Goal: Task Accomplishment & Management: Manage account settings

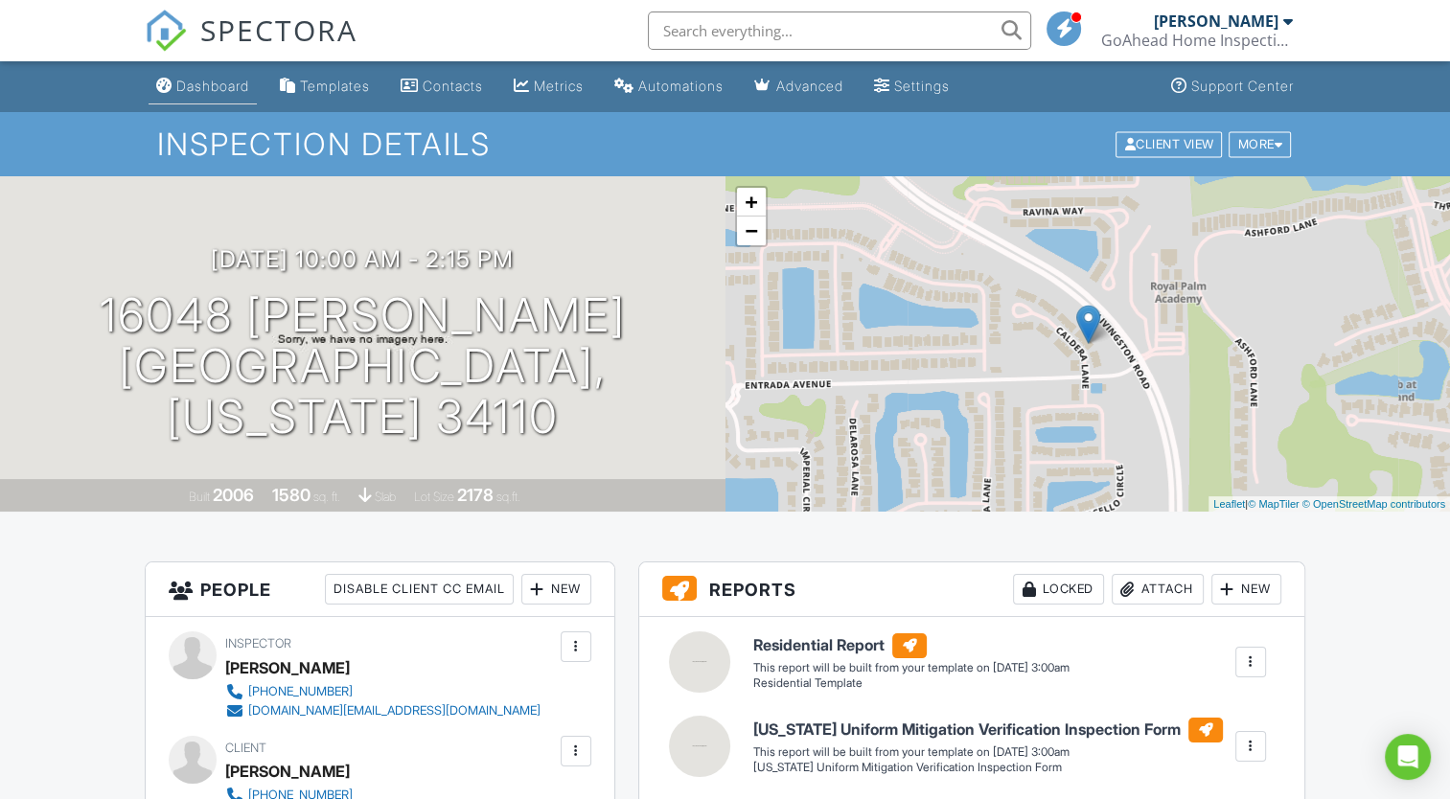
click at [197, 79] on div "Dashboard" at bounding box center [212, 86] width 73 height 16
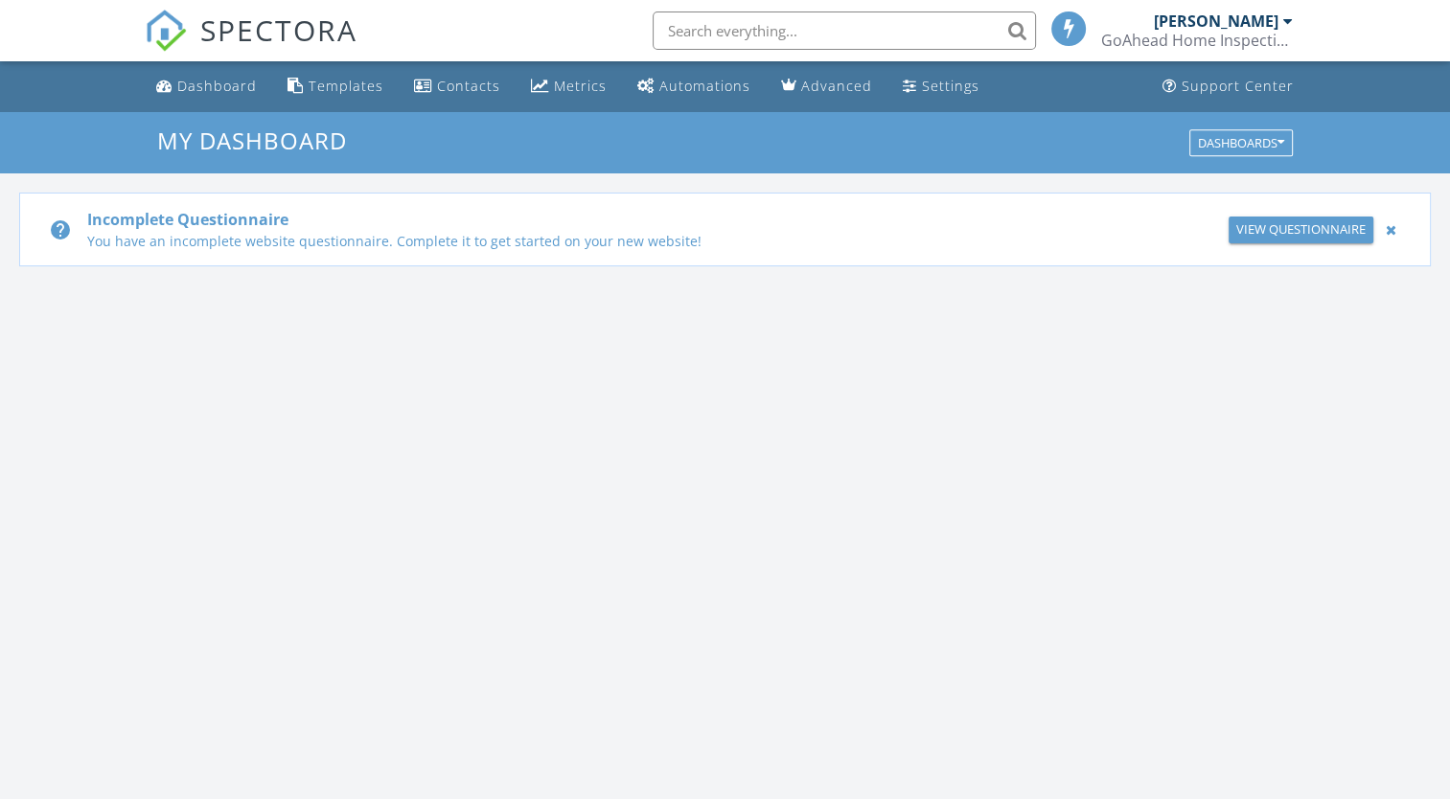
scroll to position [1774, 1480]
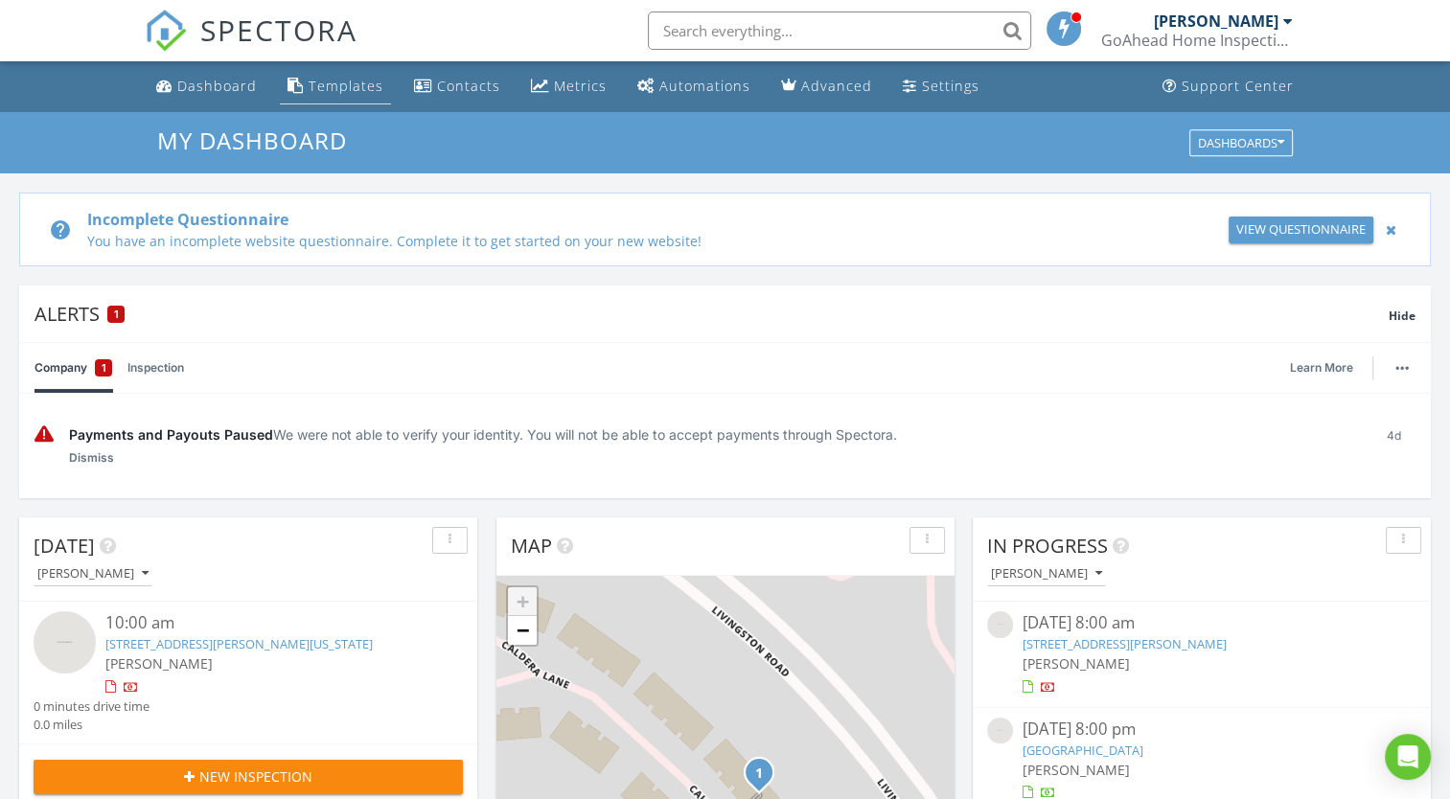
click at [337, 87] on div "Templates" at bounding box center [346, 86] width 75 height 18
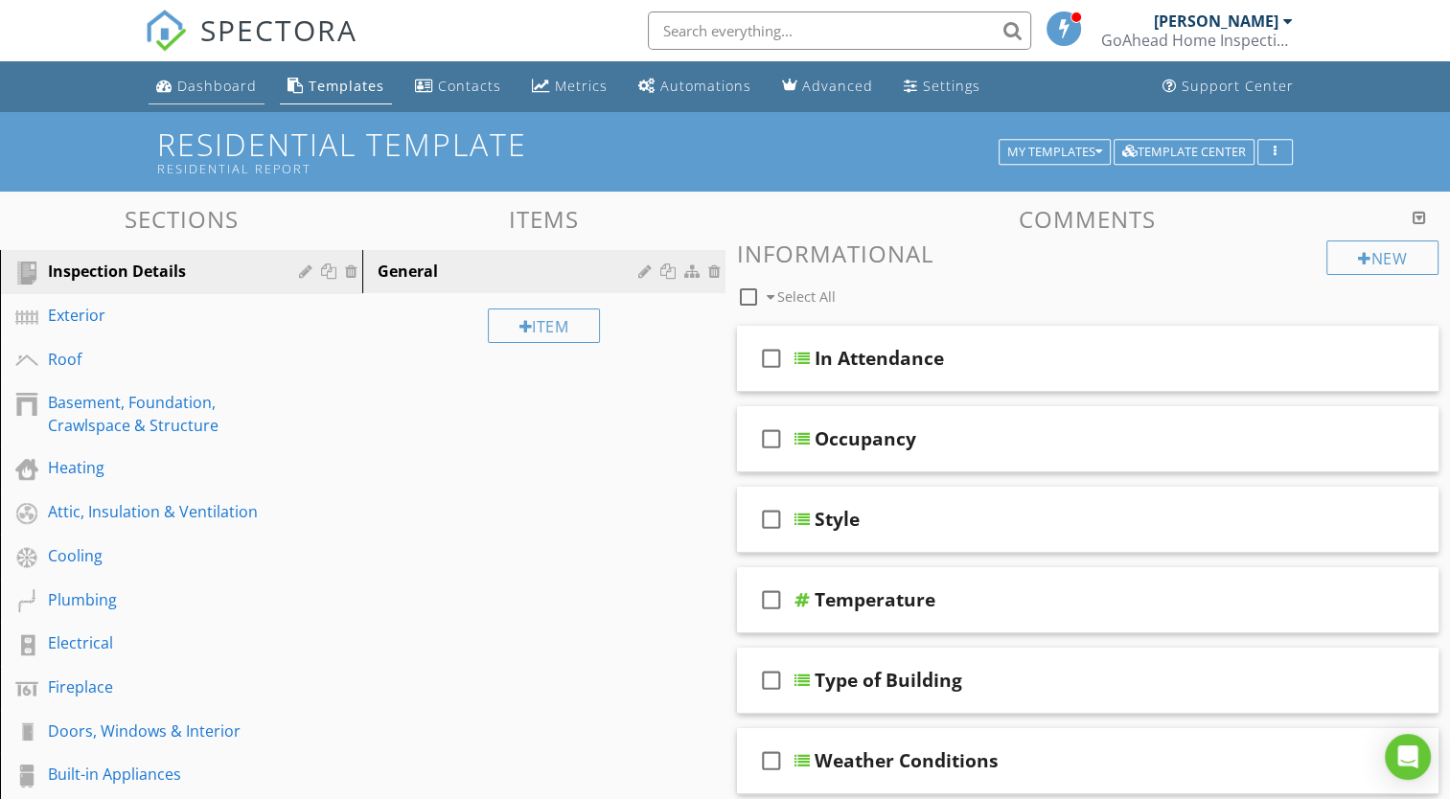
click at [234, 91] on div "Dashboard" at bounding box center [217, 86] width 80 height 18
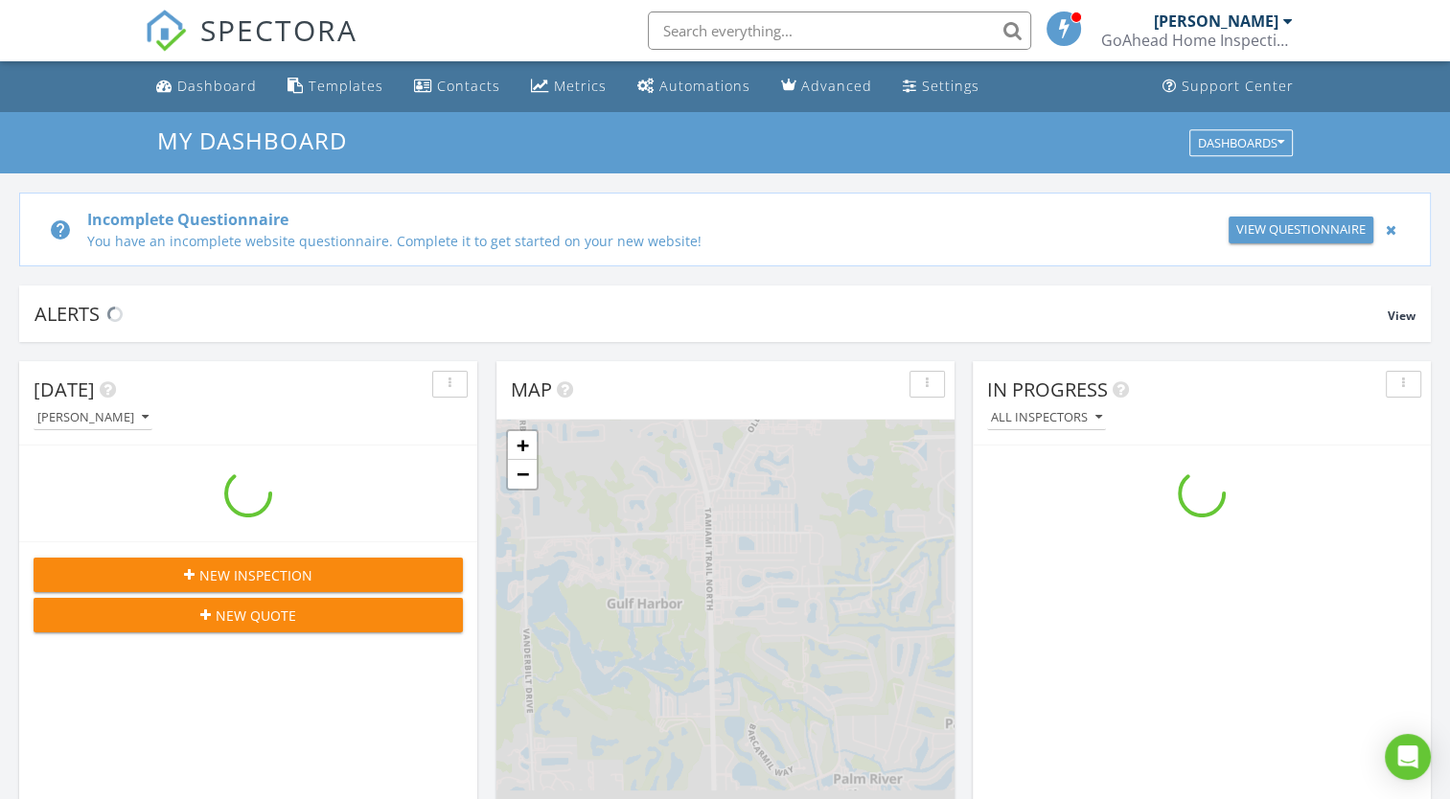
scroll to position [1774, 1480]
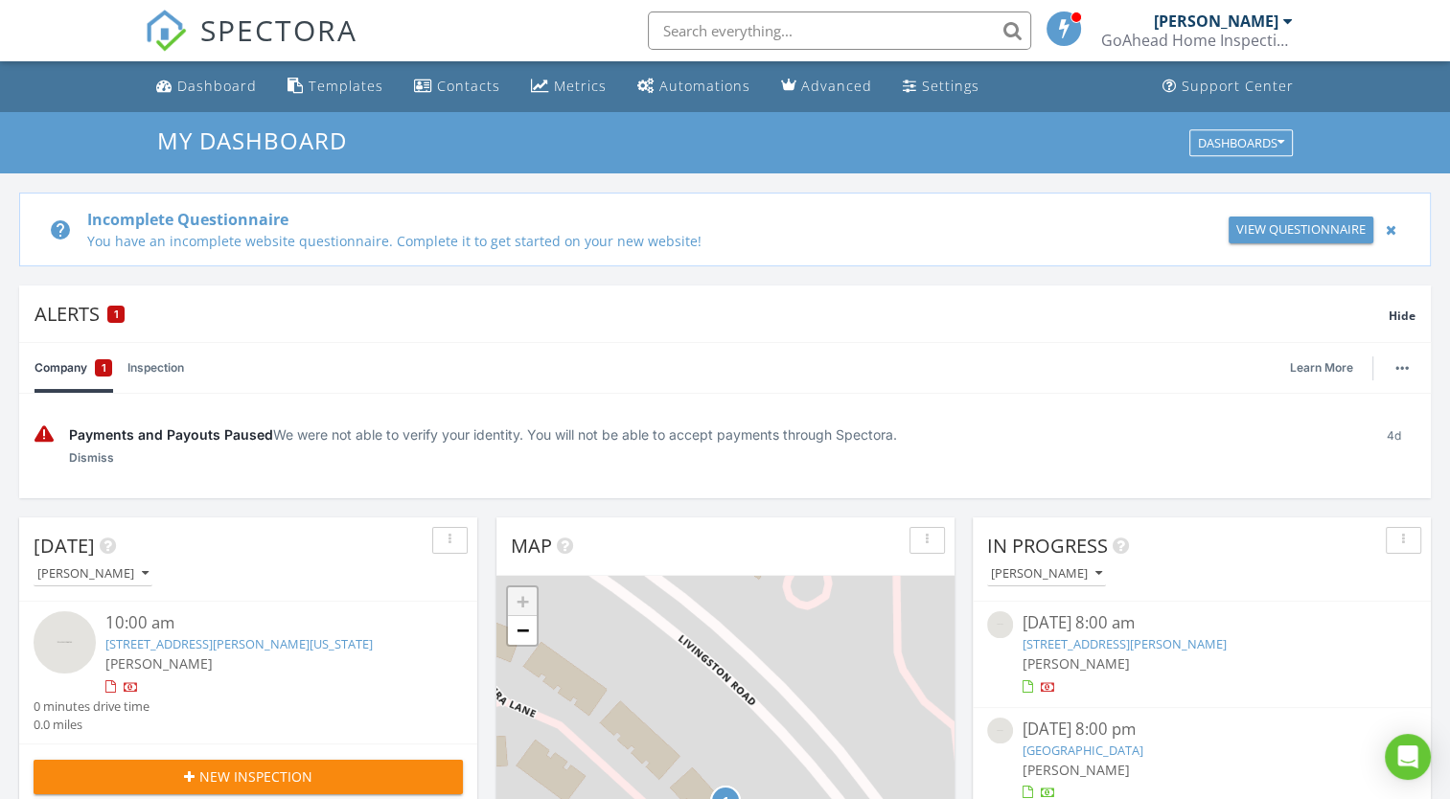
click at [75, 367] on link "Company 1" at bounding box center [74, 368] width 78 height 50
click at [112, 319] on div "1" at bounding box center [115, 314] width 17 height 17
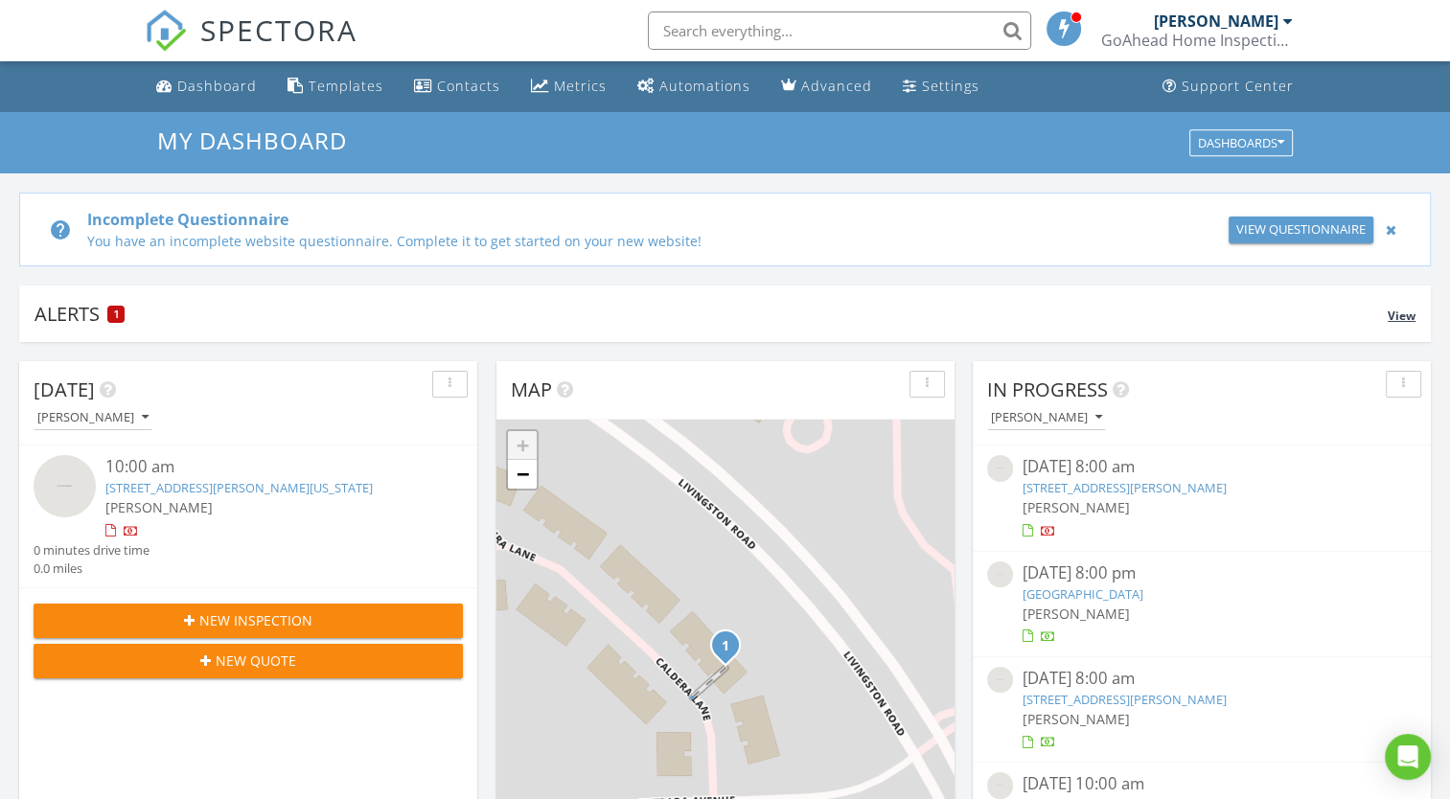
click at [112, 319] on div "1" at bounding box center [115, 314] width 17 height 17
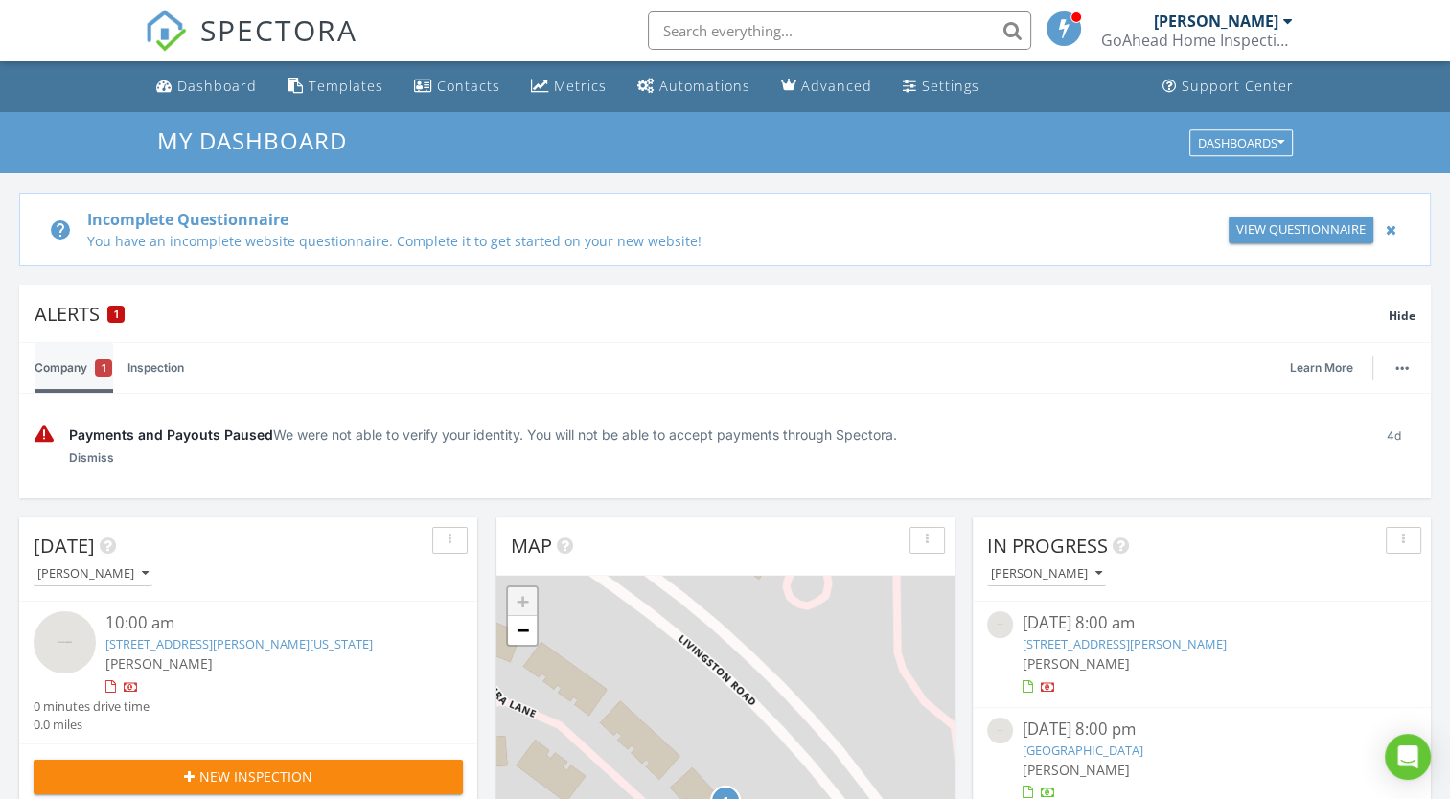
click at [79, 372] on link "Company 1" at bounding box center [74, 368] width 78 height 50
click at [107, 370] on div "1" at bounding box center [103, 367] width 17 height 17
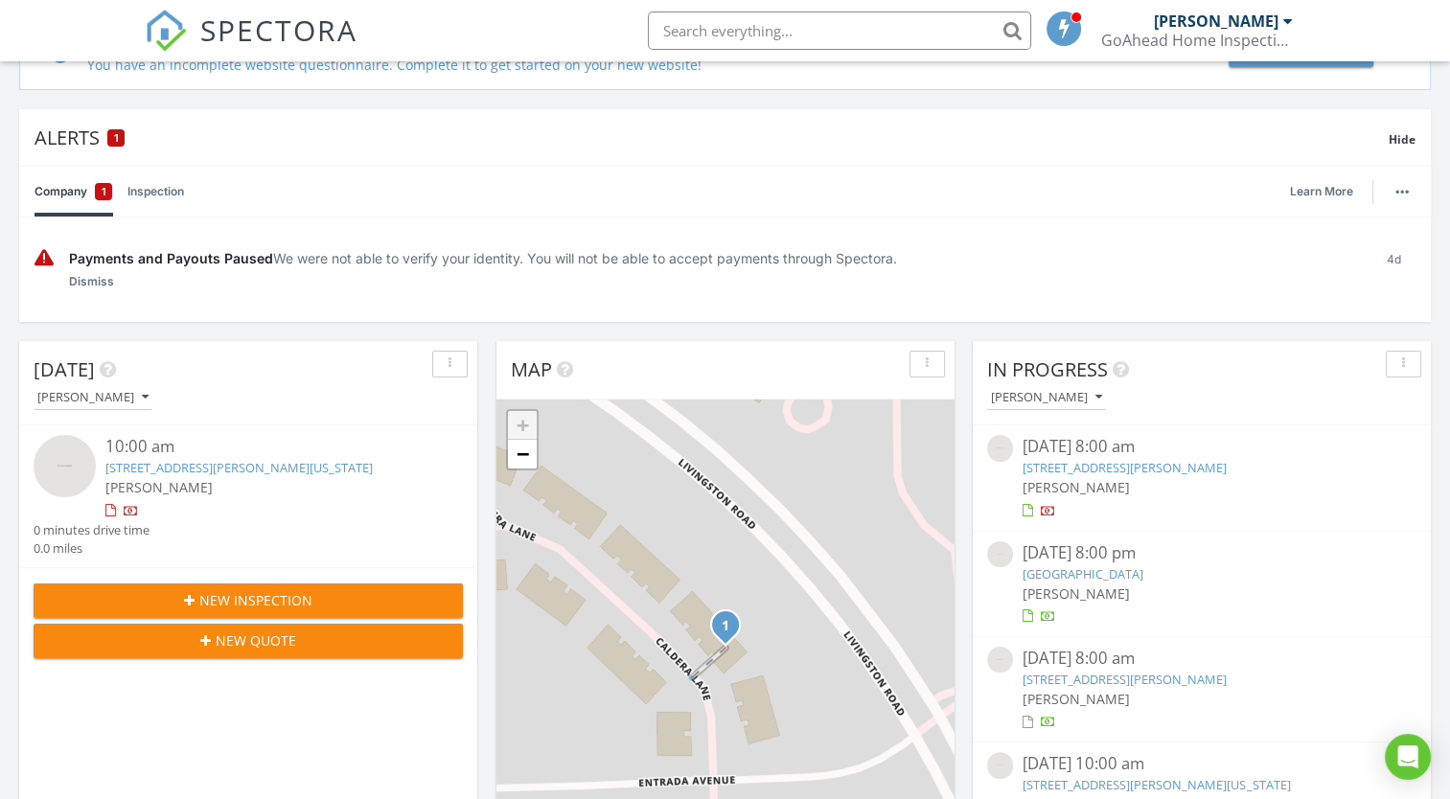
scroll to position [0, 0]
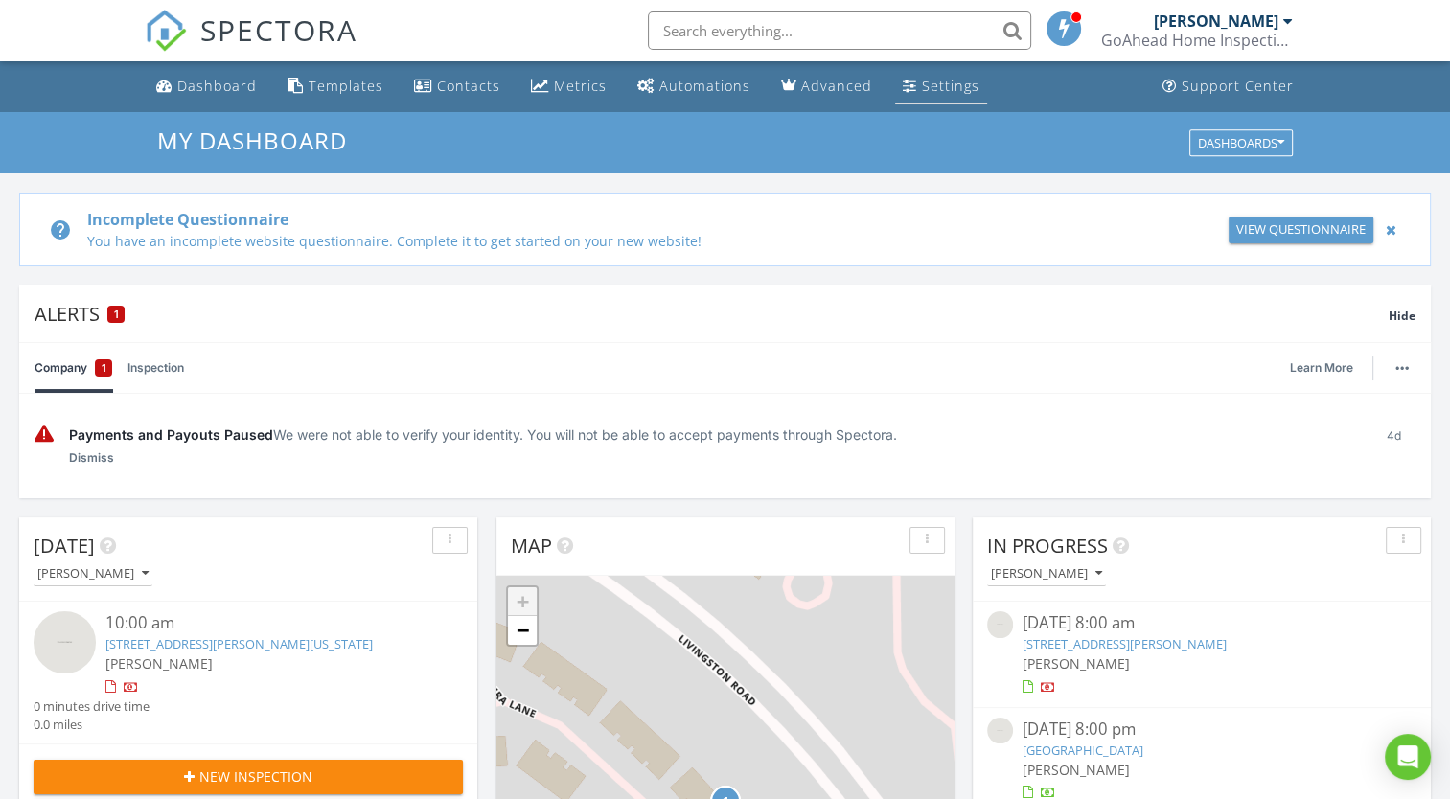
click at [922, 89] on div "Settings" at bounding box center [951, 86] width 58 height 18
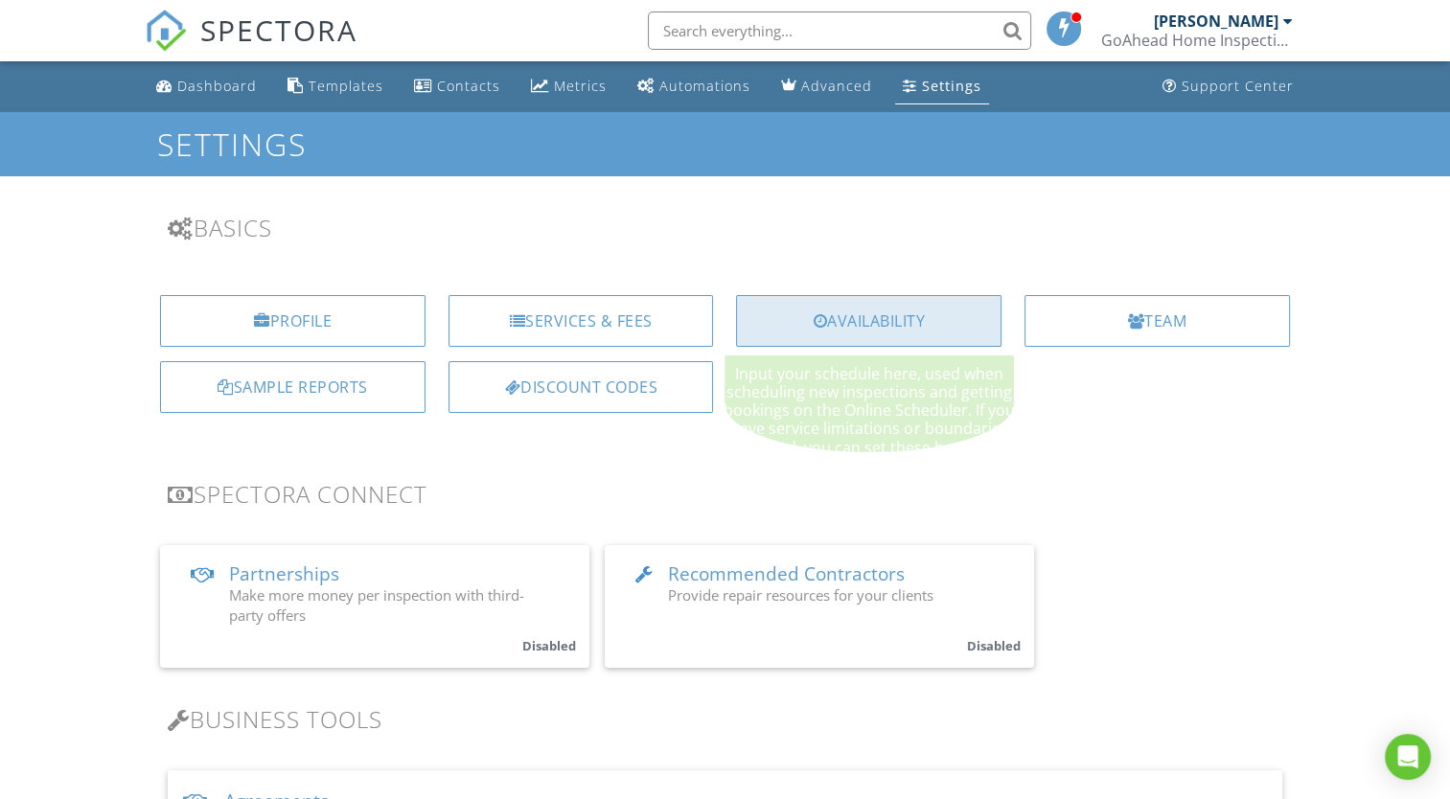
click at [871, 305] on div "Availability" at bounding box center [869, 321] width 266 height 52
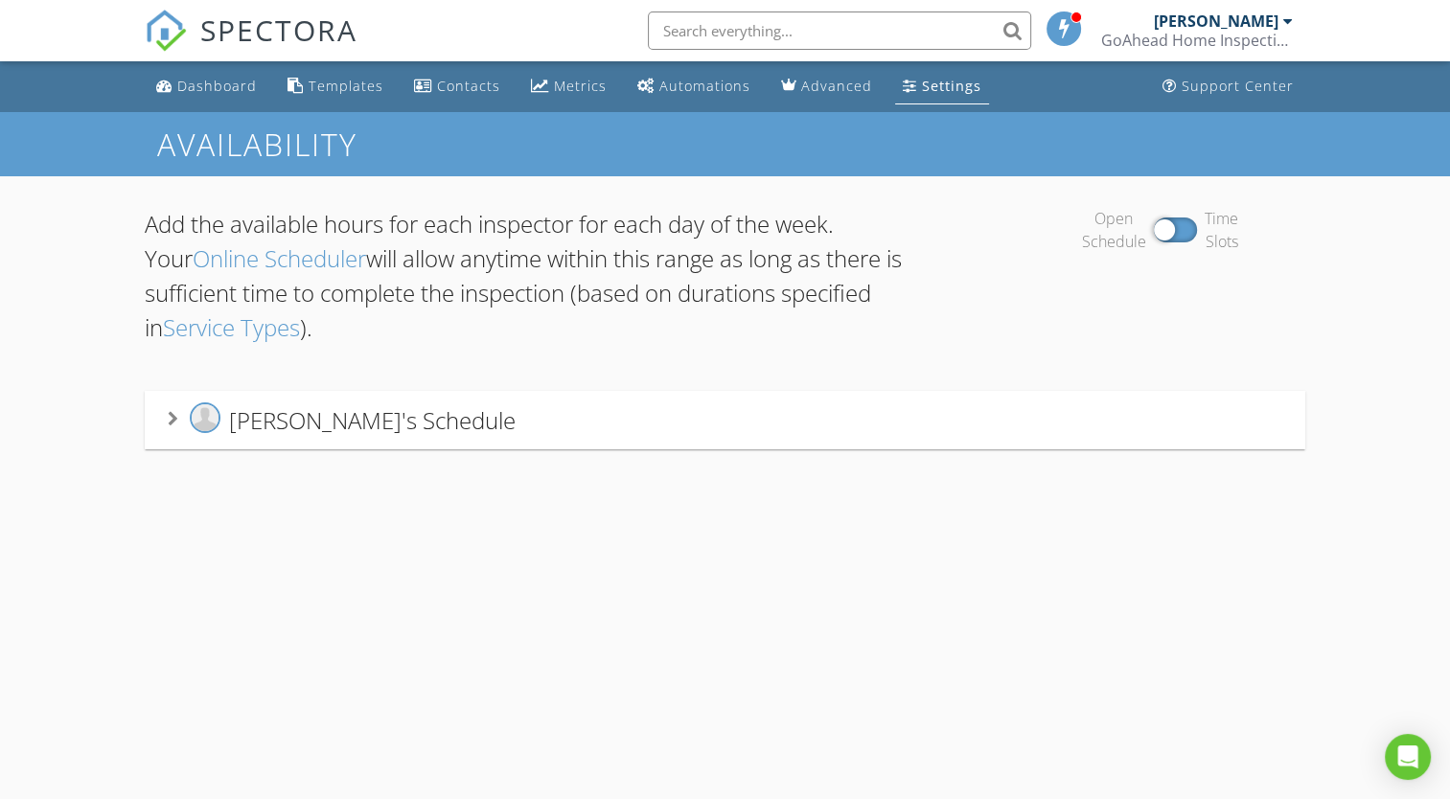
click at [1165, 226] on div at bounding box center [1175, 230] width 43 height 25
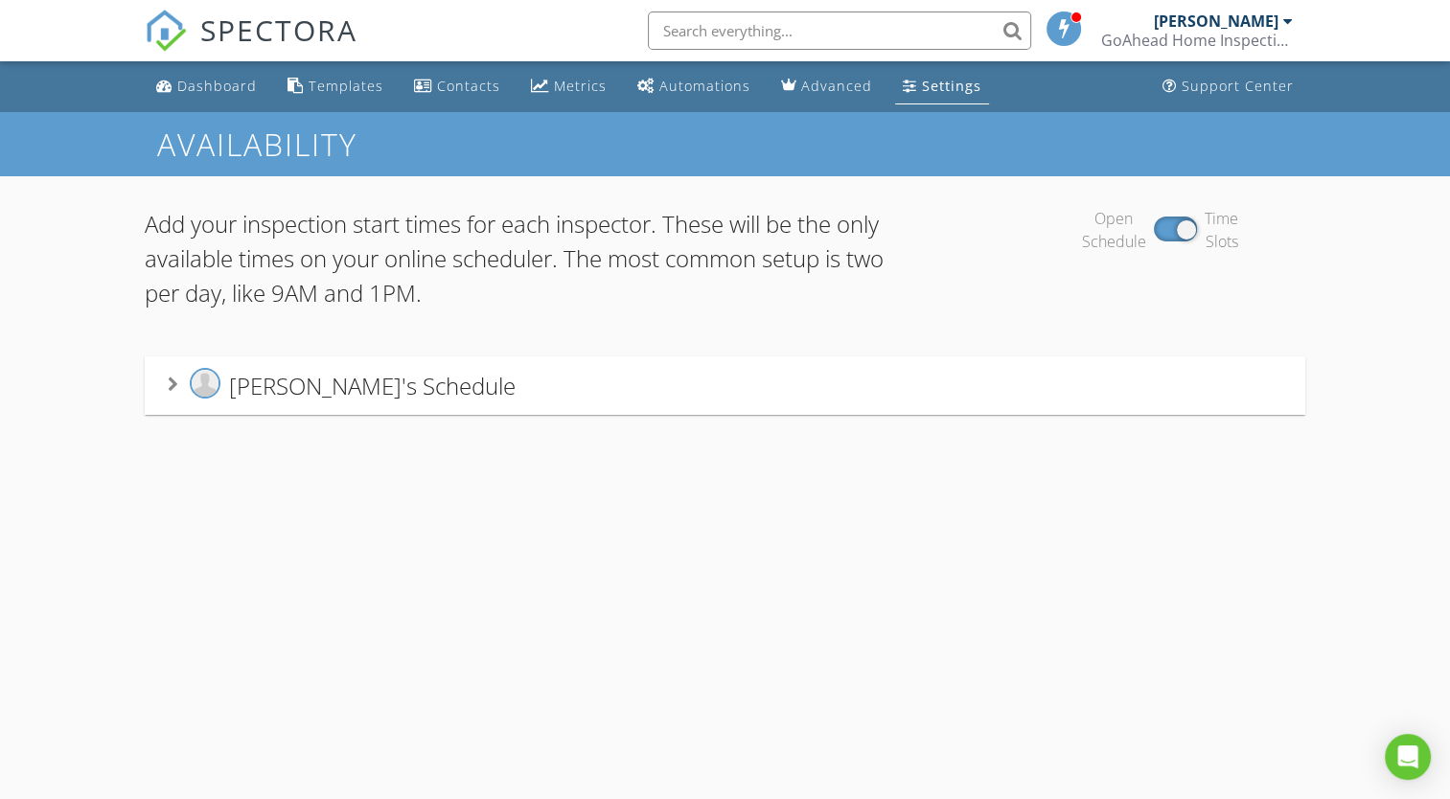
click at [174, 385] on icon at bounding box center [173, 384] width 11 height 15
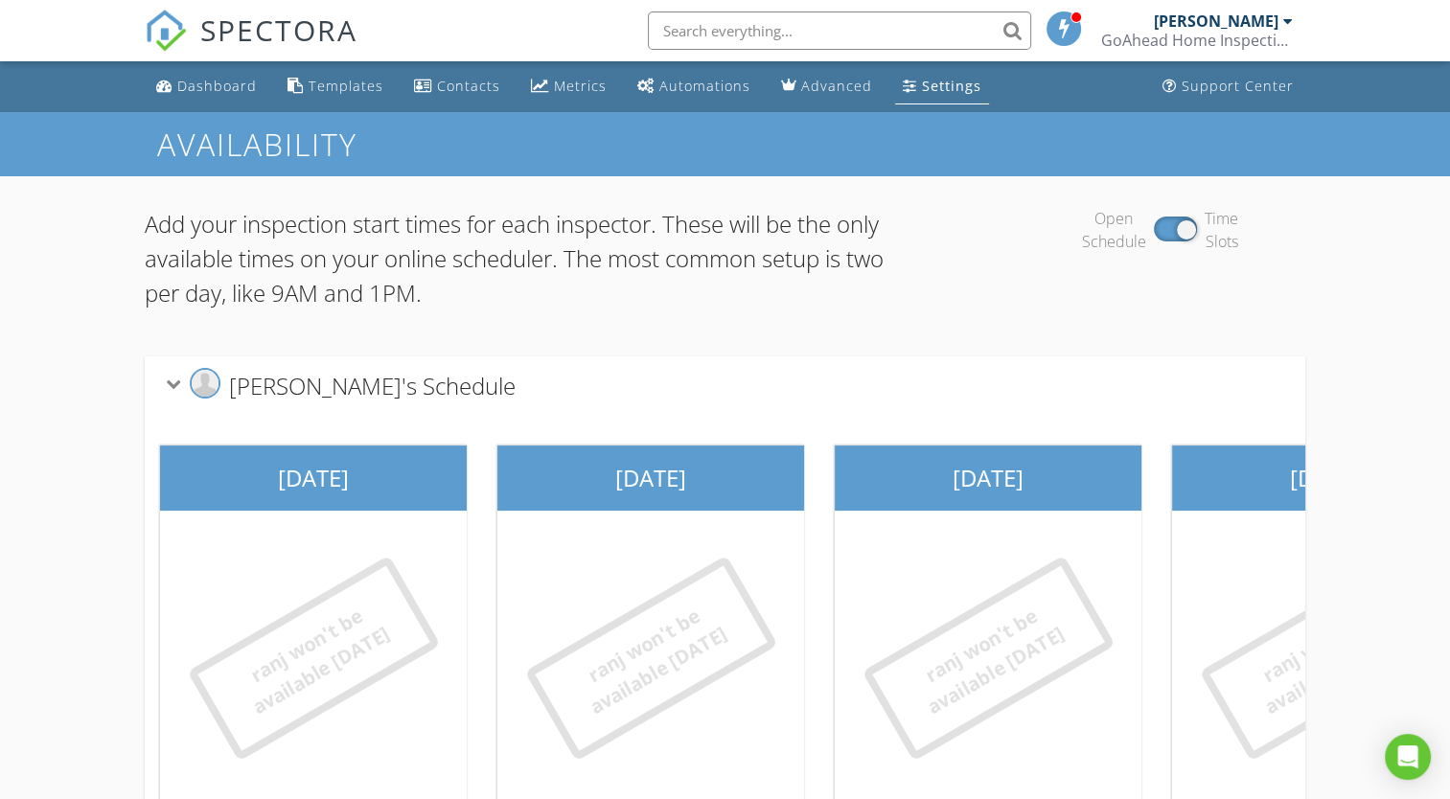
scroll to position [170, 0]
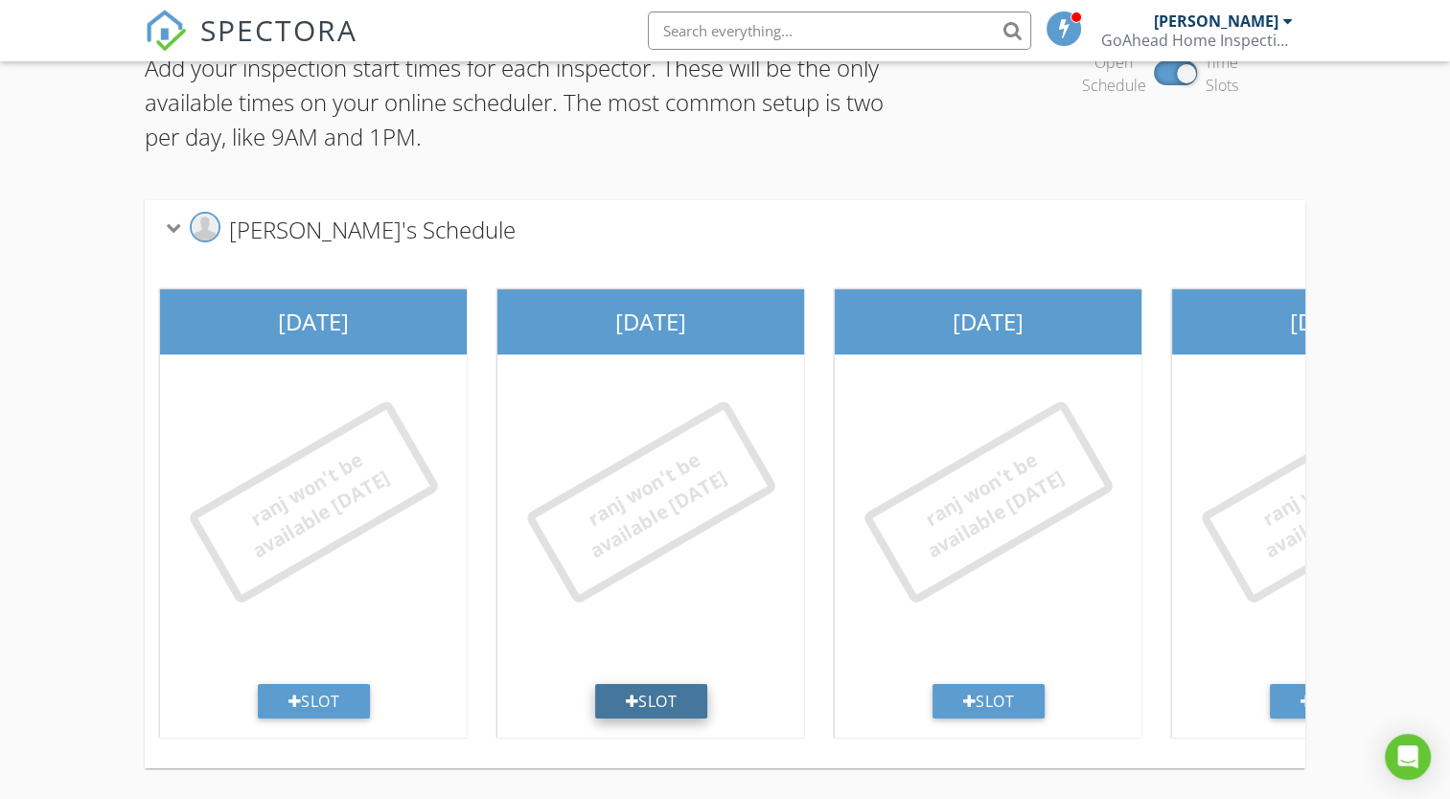
click at [650, 684] on div "Slot" at bounding box center [651, 701] width 113 height 35
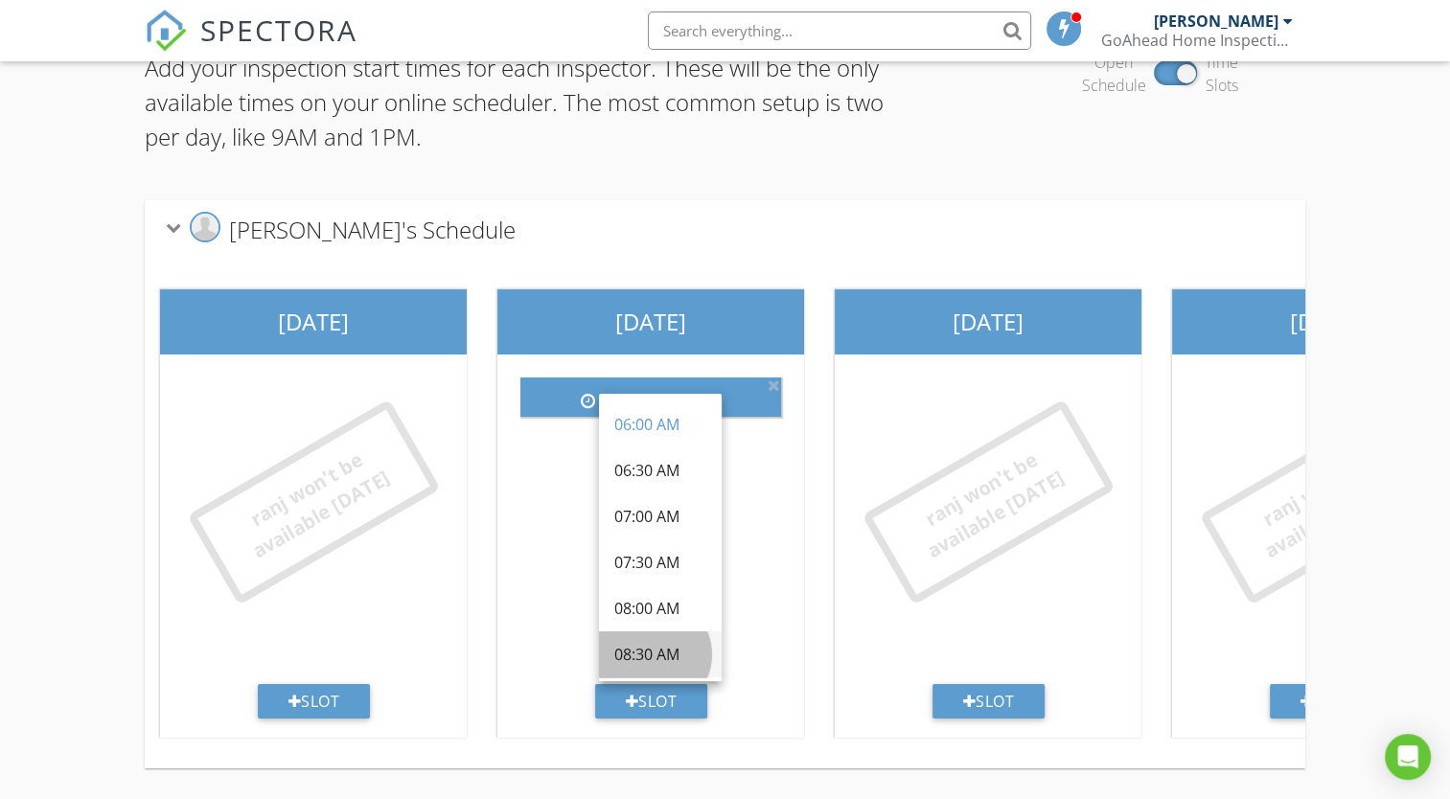
click at [655, 643] on div "08:30 AM" at bounding box center [660, 654] width 92 height 23
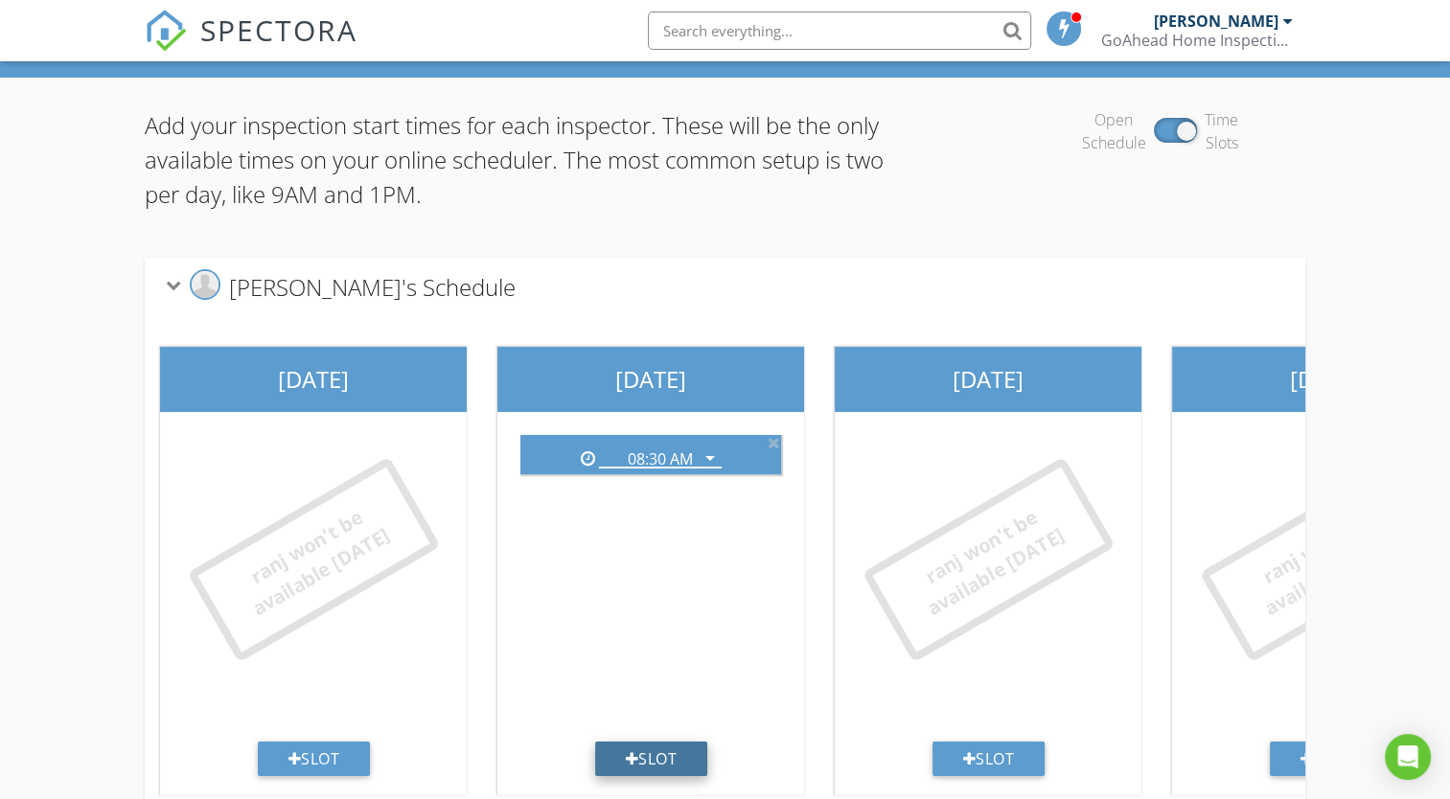
scroll to position [100, 0]
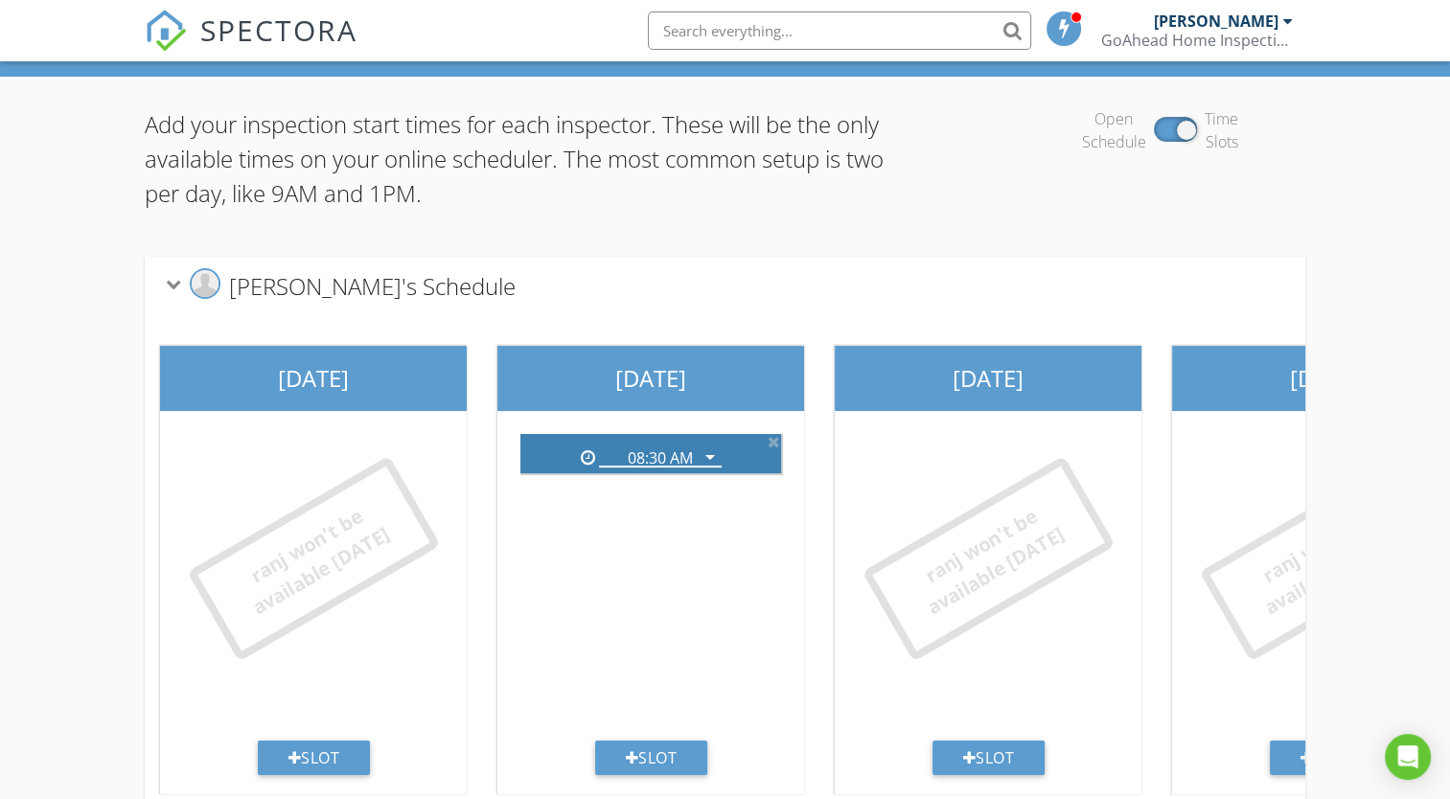
click at [708, 456] on icon "arrow_drop_down" at bounding box center [710, 457] width 23 height 23
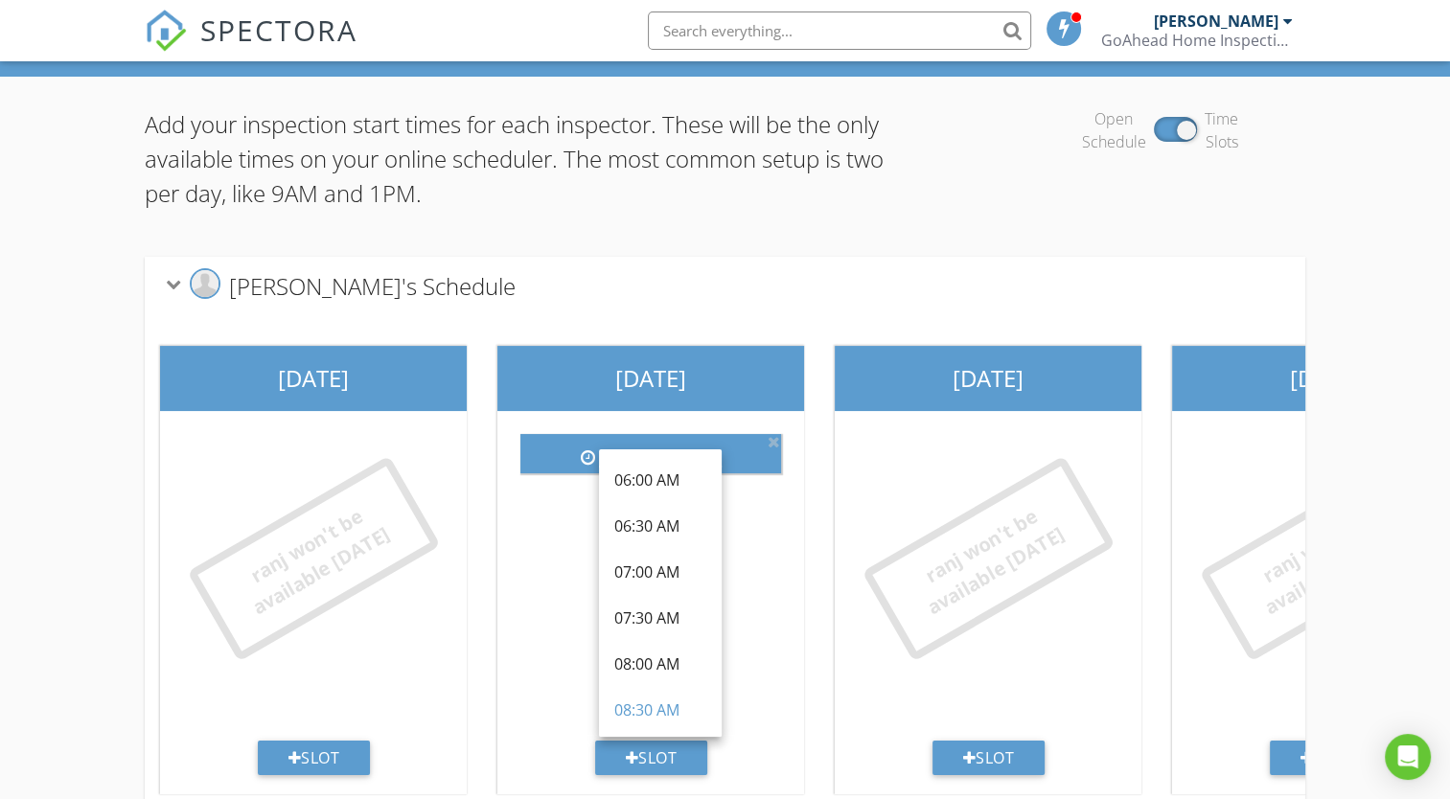
click at [765, 683] on div "08:30 AM arrow_drop_down" at bounding box center [650, 580] width 291 height 322
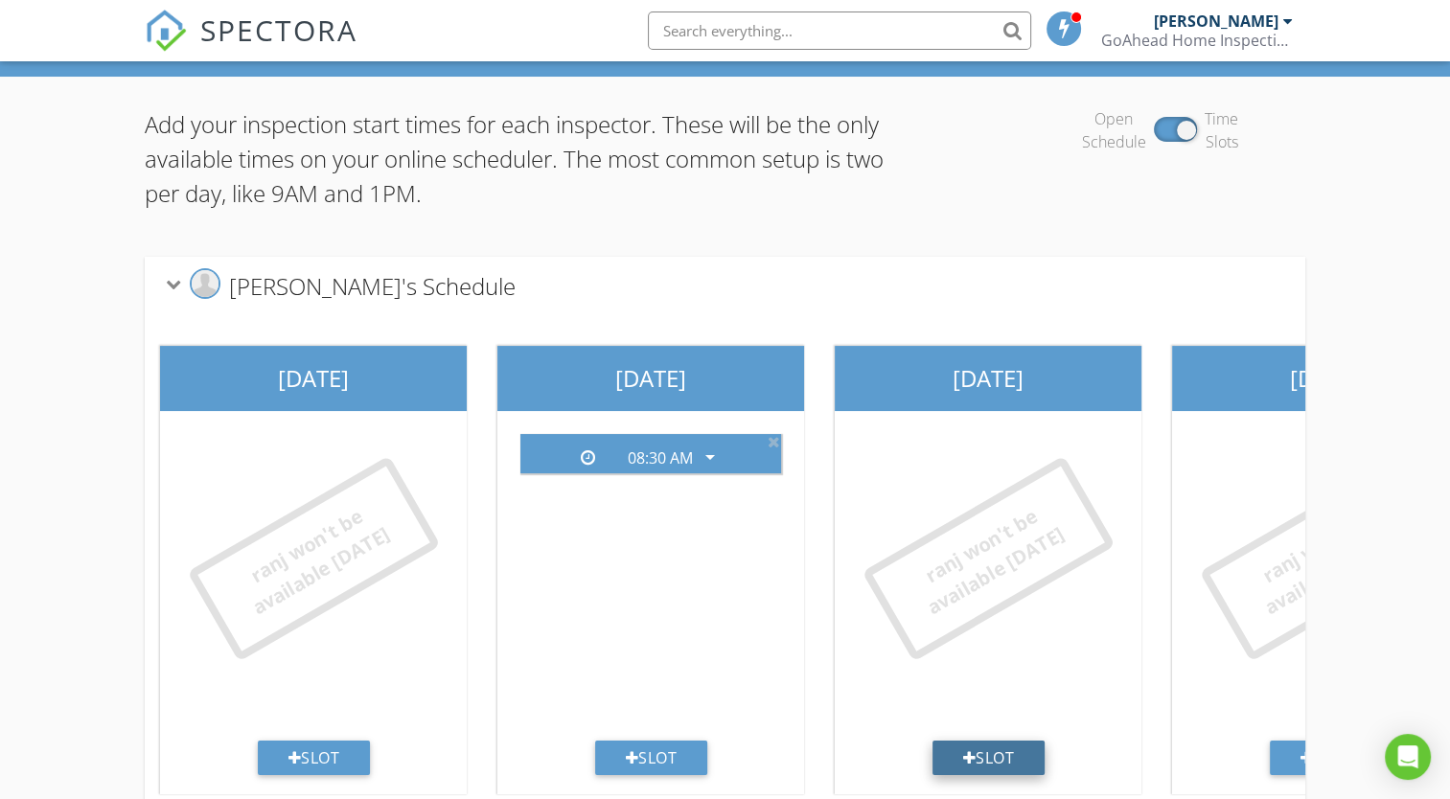
click at [977, 763] on div "Slot" at bounding box center [989, 758] width 113 height 35
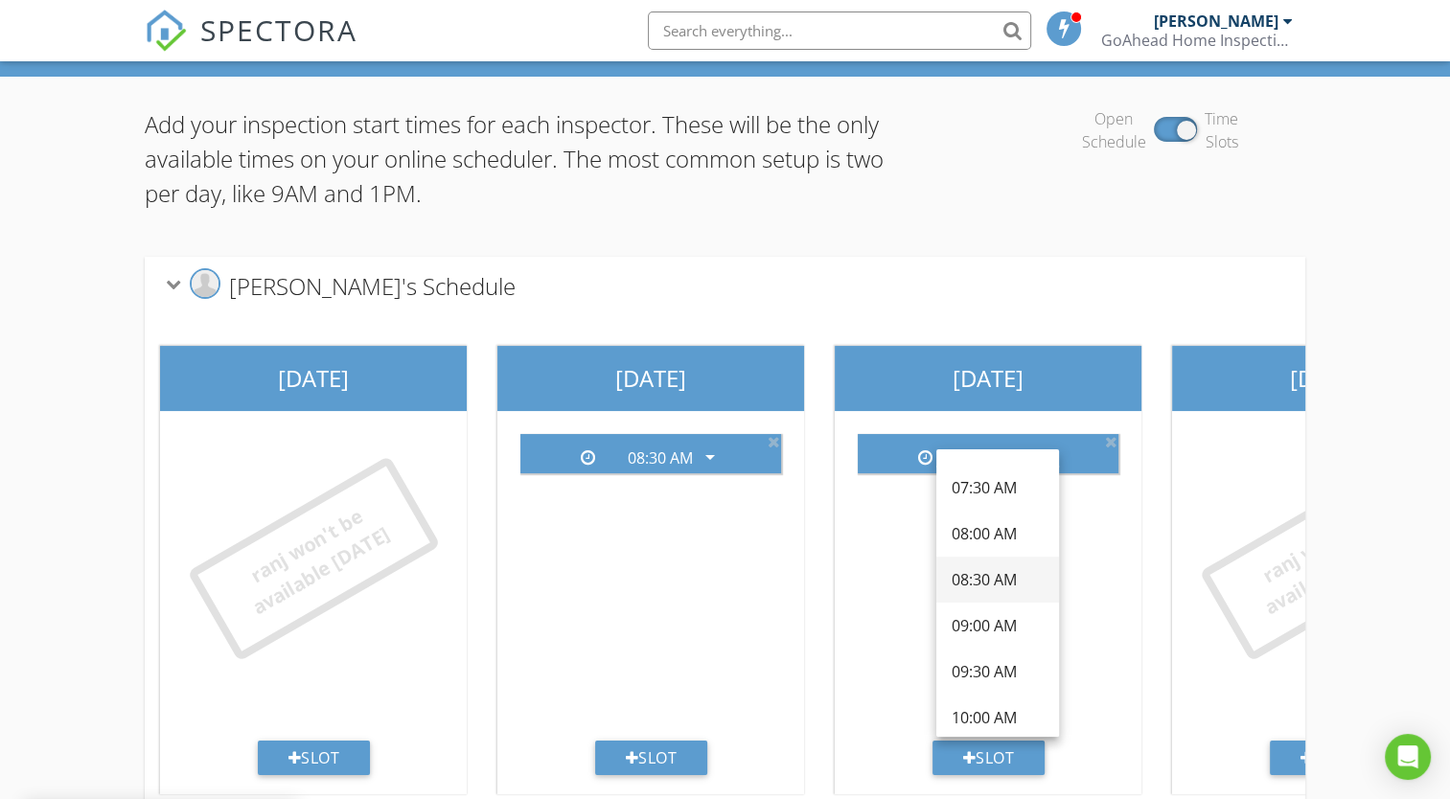
scroll to position [134, 0]
click at [1012, 581] on div "08:30 AM" at bounding box center [998, 576] width 92 height 23
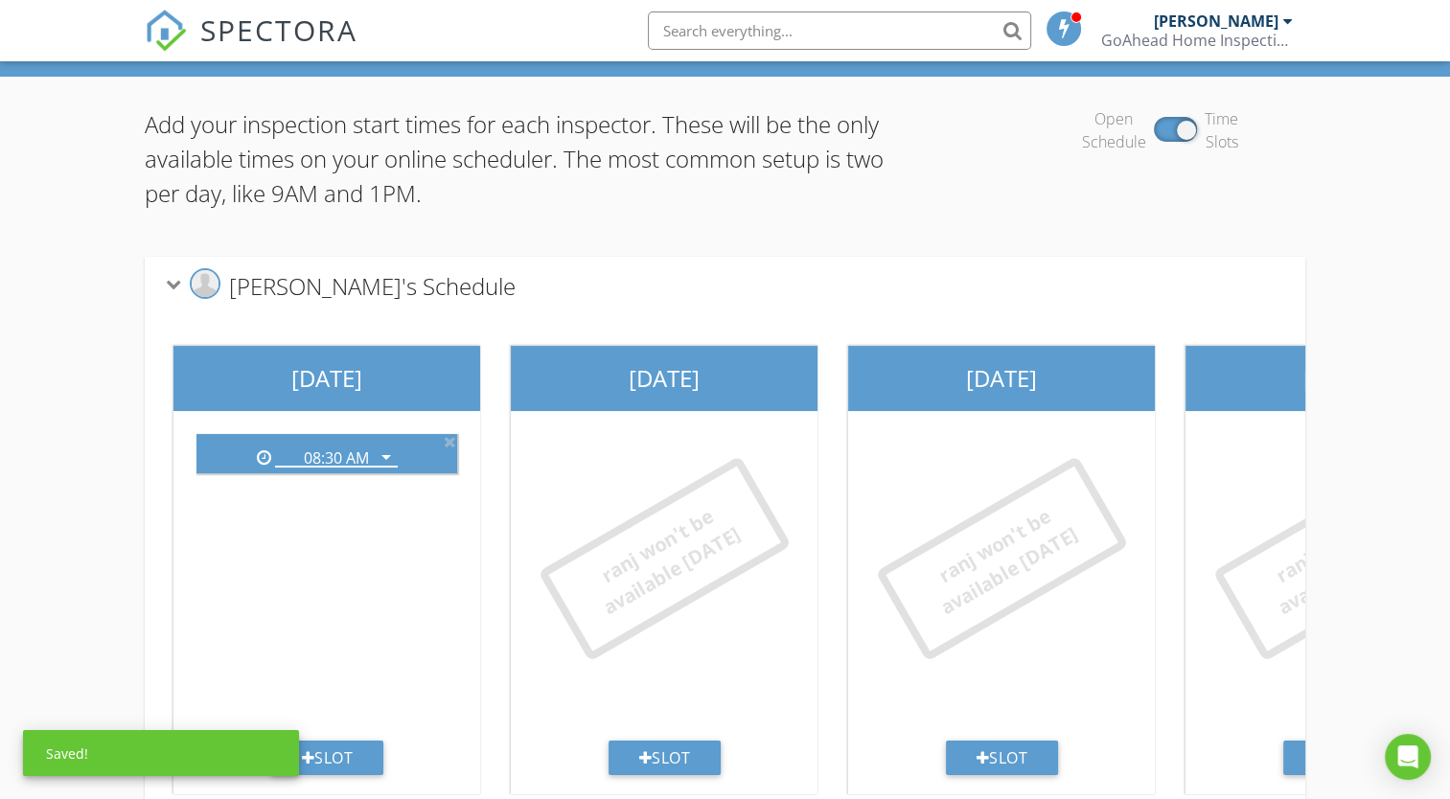
scroll to position [0, 675]
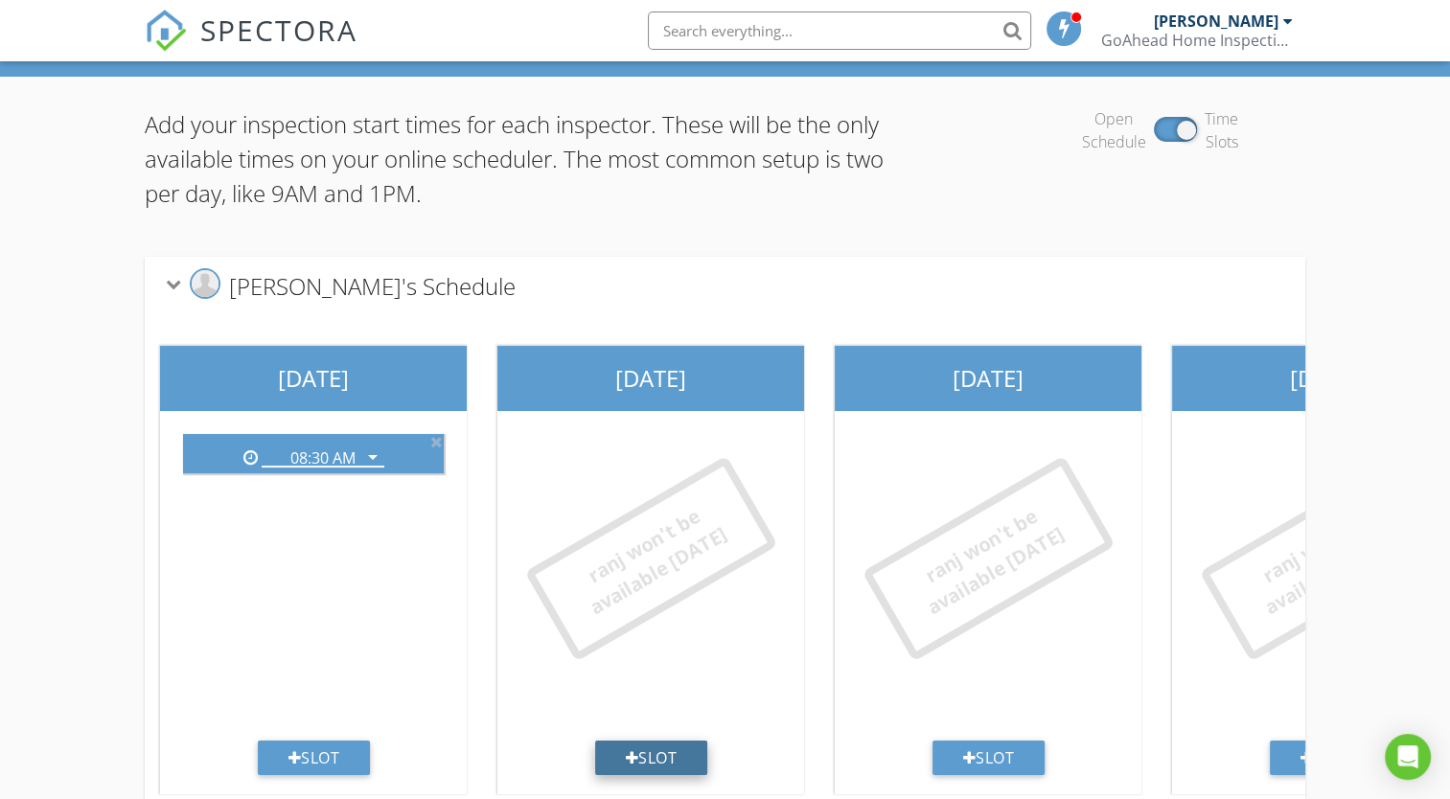
click at [660, 769] on div "Slot" at bounding box center [651, 758] width 113 height 35
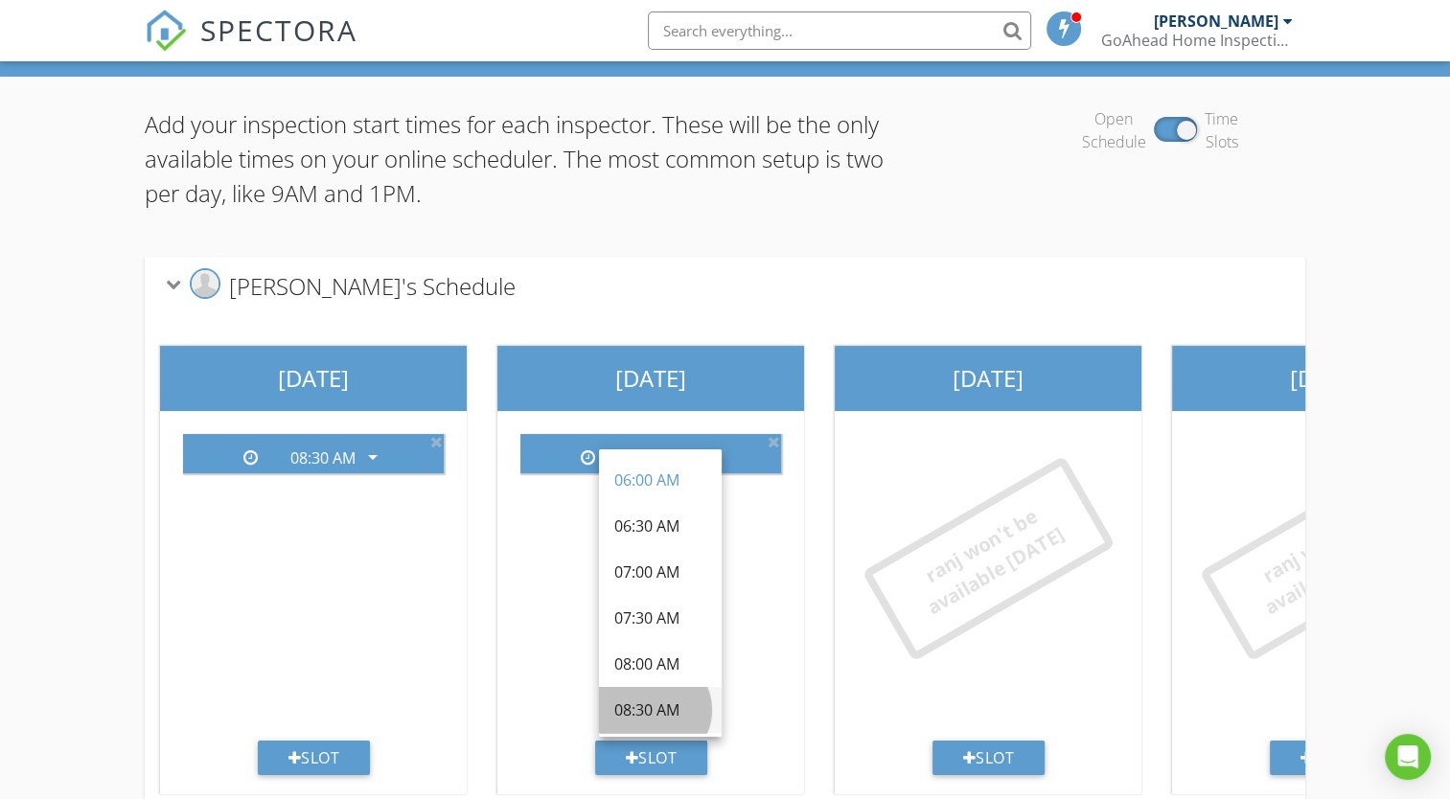
click at [680, 708] on div "08:30 AM" at bounding box center [660, 710] width 92 height 23
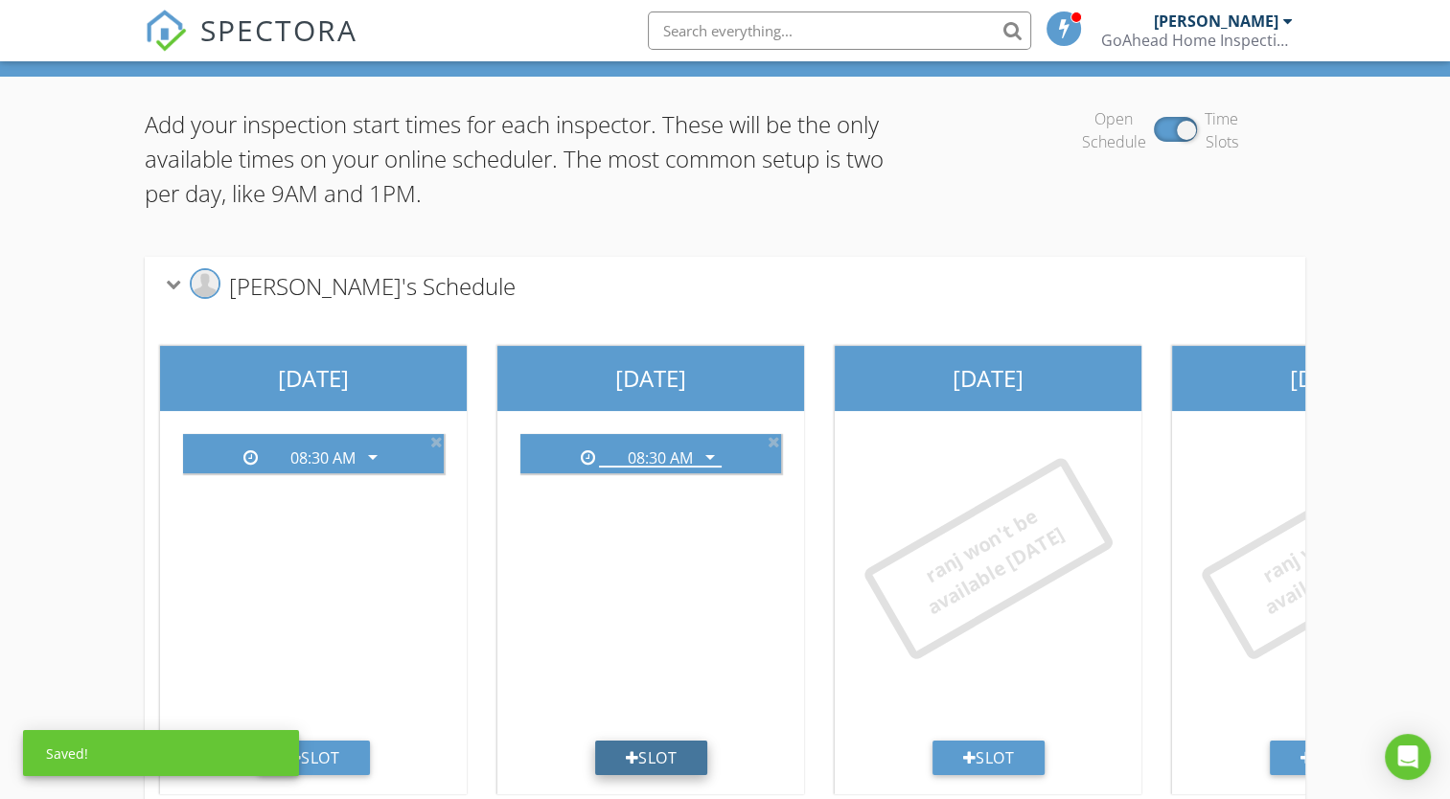
click at [666, 754] on div "Slot" at bounding box center [651, 758] width 113 height 35
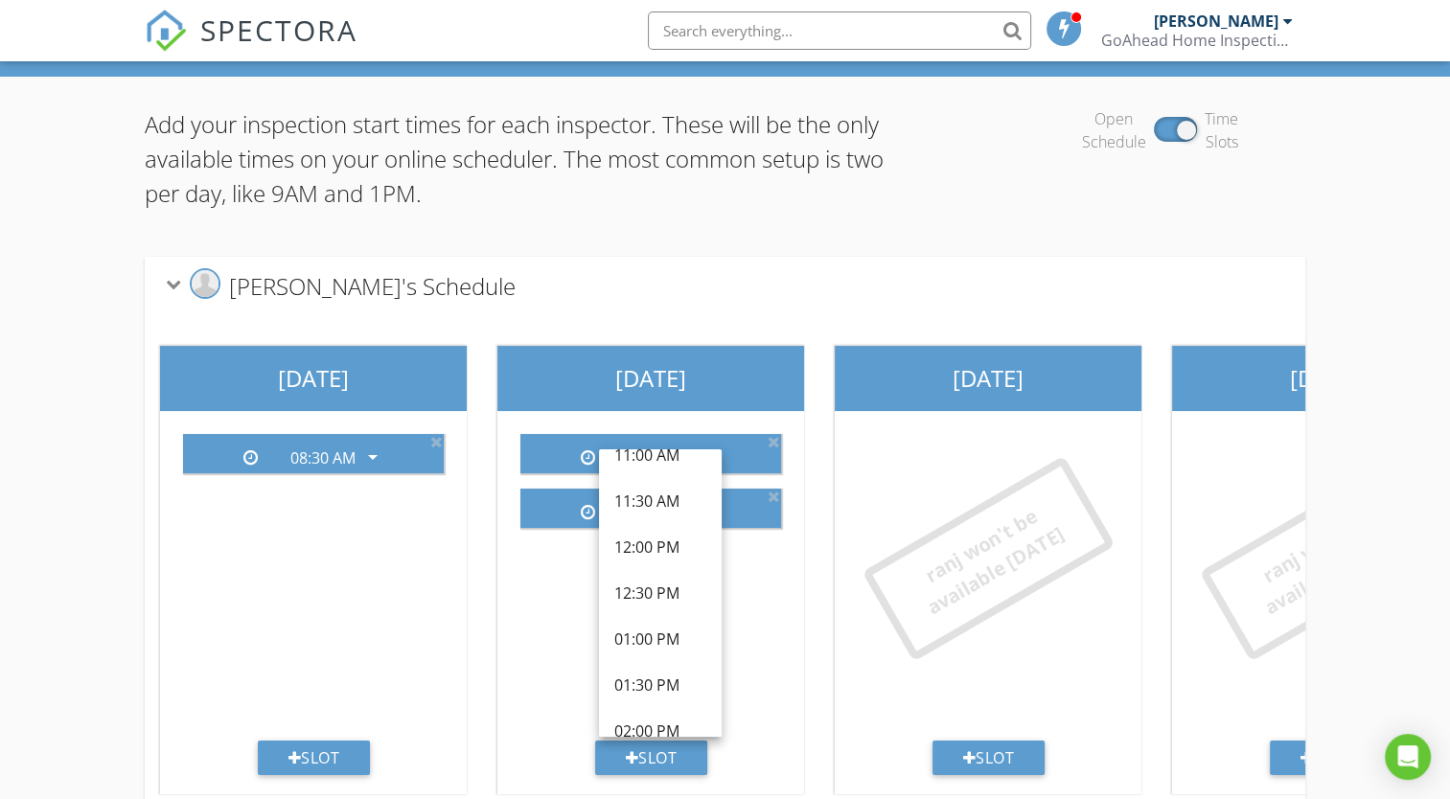
scroll to position [440, 0]
click at [651, 590] on div "12:30 PM" at bounding box center [660, 592] width 92 height 23
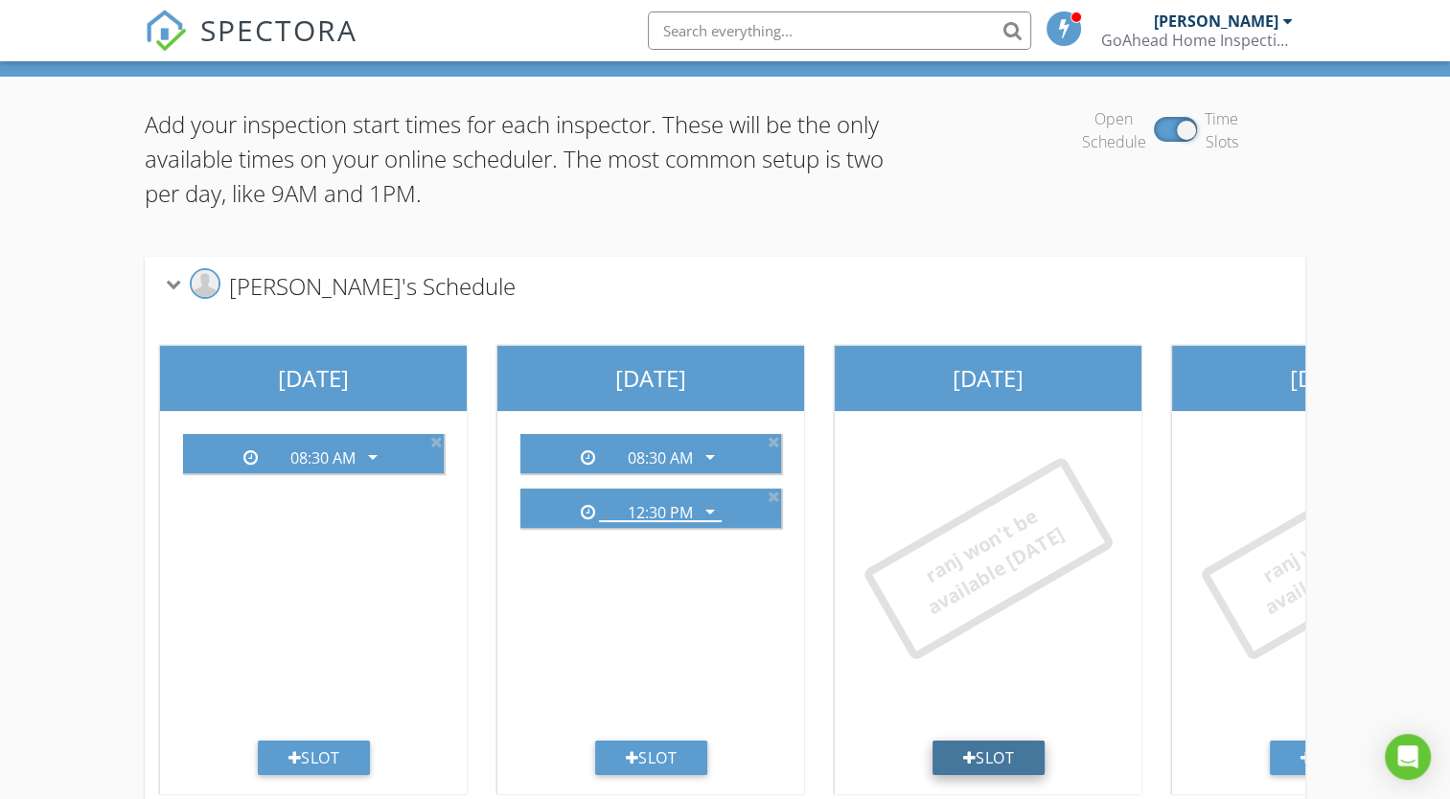
click at [995, 747] on div "Slot" at bounding box center [989, 758] width 113 height 35
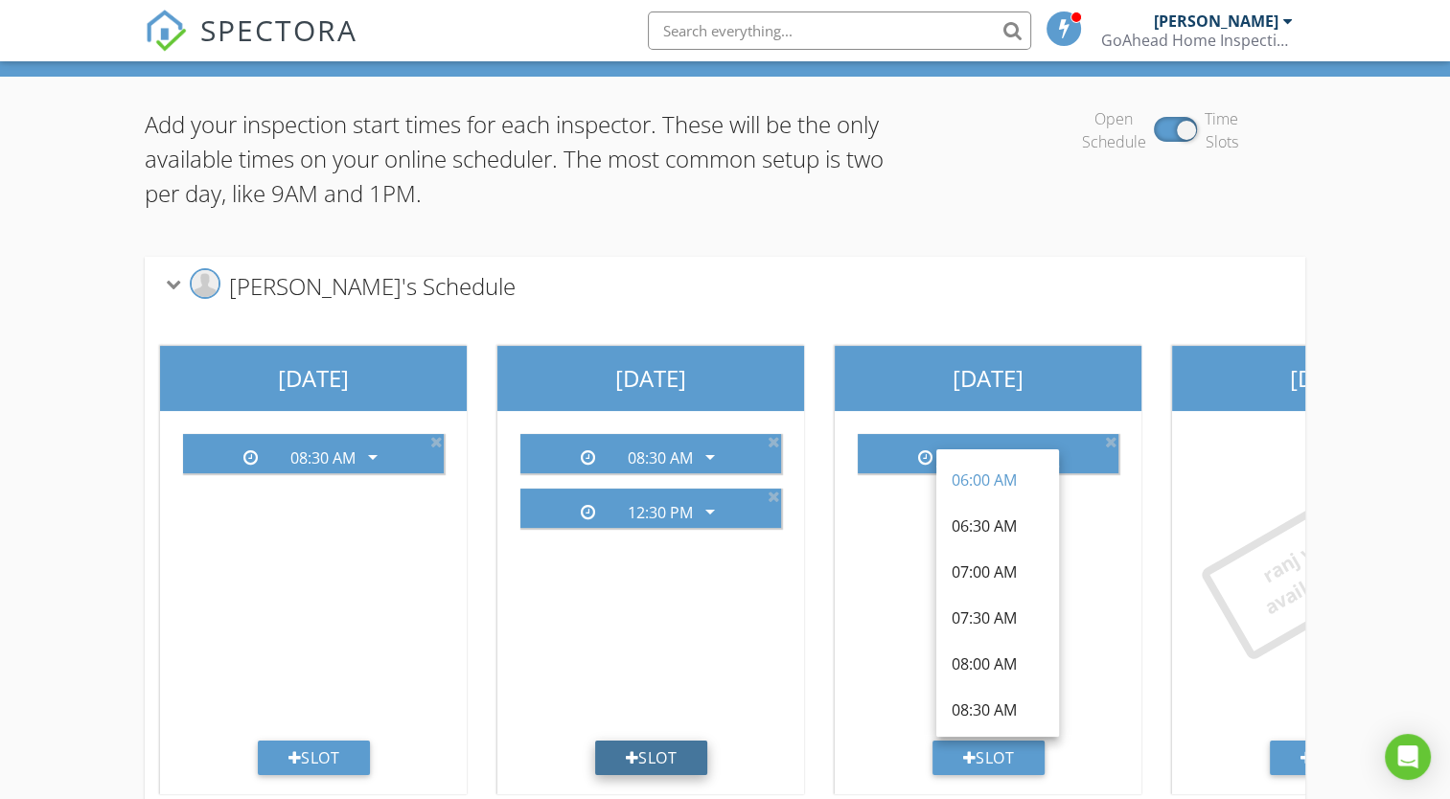
click at [663, 748] on div "Slot" at bounding box center [651, 758] width 113 height 35
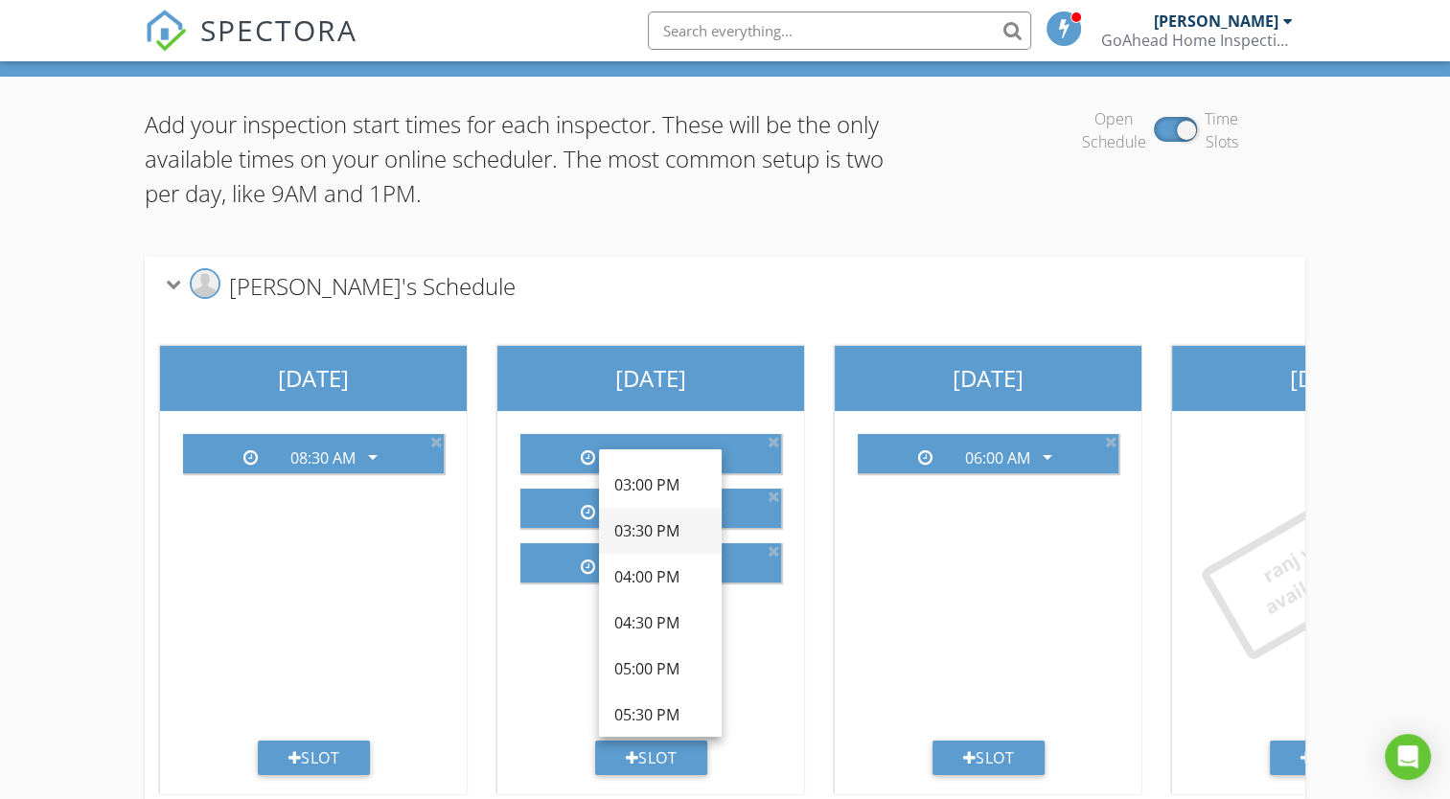
scroll to position [732, 0]
click at [667, 569] on div "04:00 PM" at bounding box center [660, 576] width 92 height 23
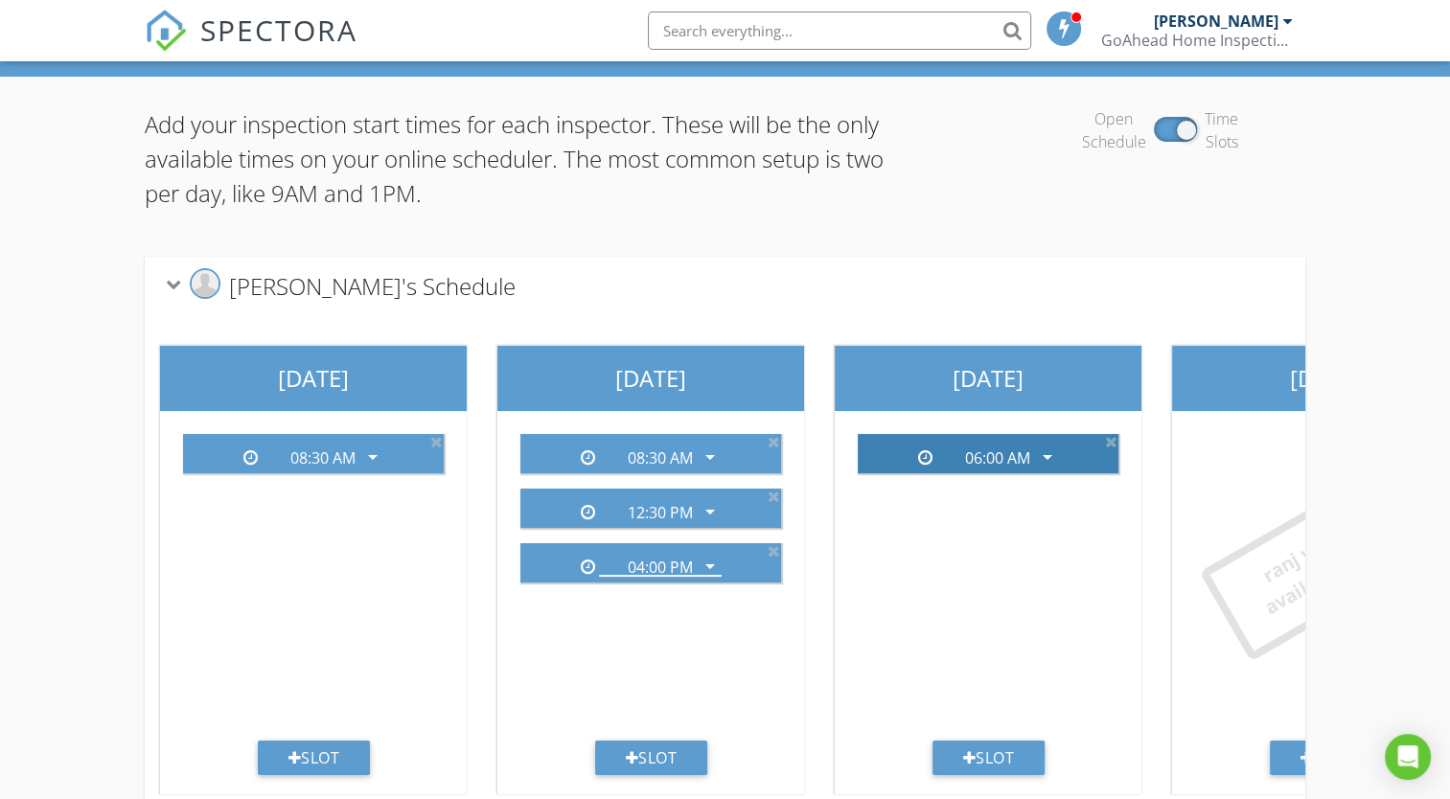
click at [1043, 454] on icon "arrow_drop_down" at bounding box center [1047, 457] width 23 height 23
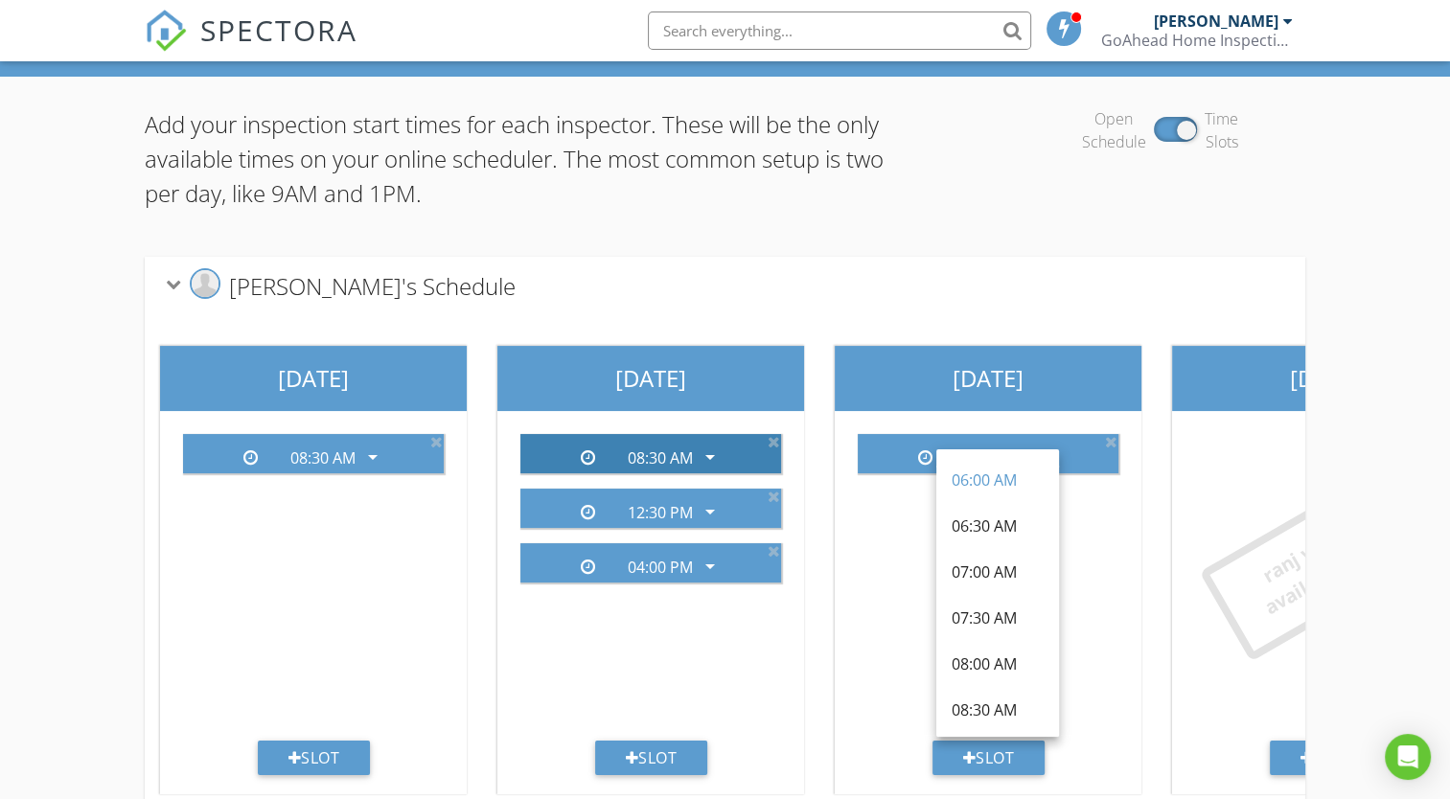
click at [707, 450] on icon "arrow_drop_down" at bounding box center [710, 457] width 23 height 23
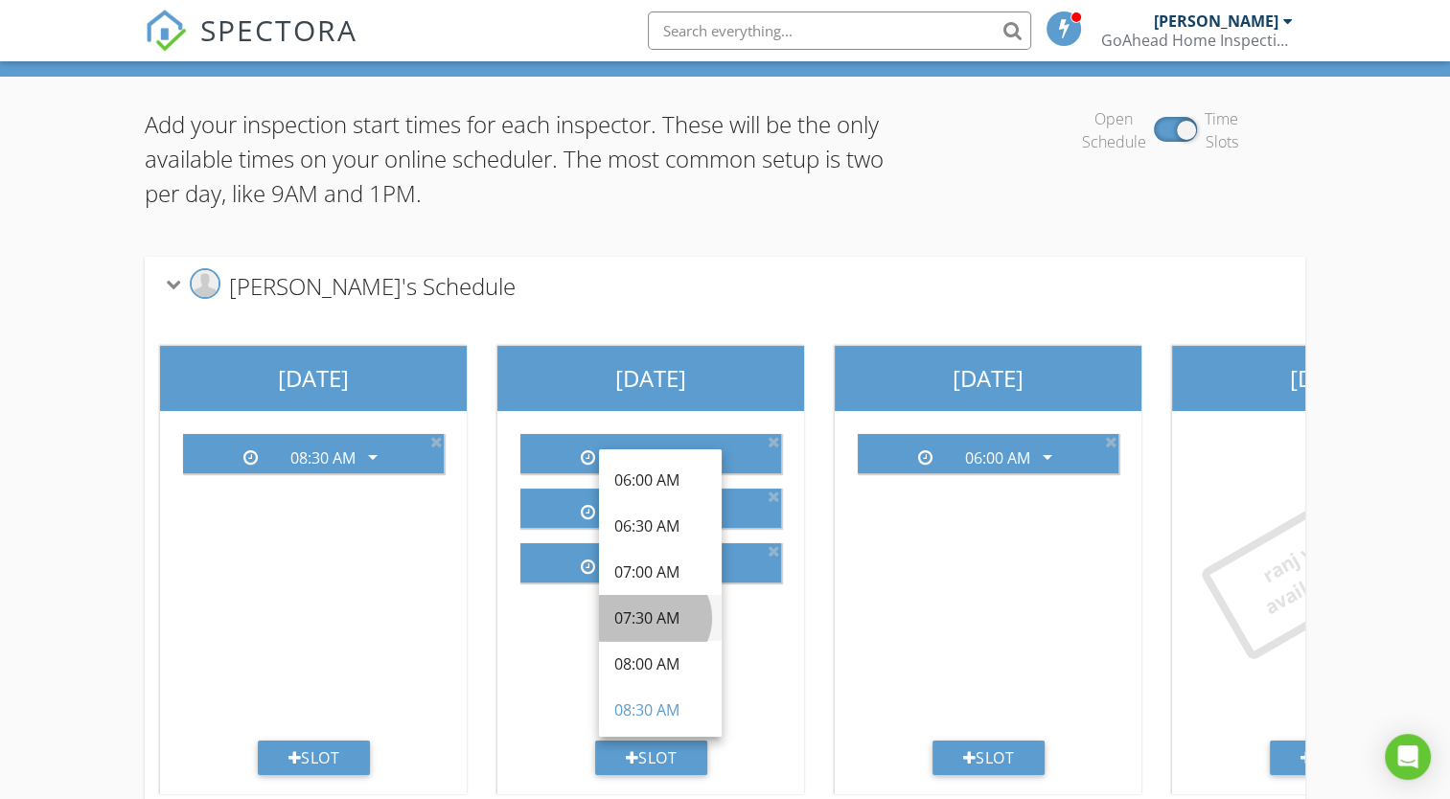
click at [665, 624] on div "07:30 AM" at bounding box center [660, 618] width 92 height 23
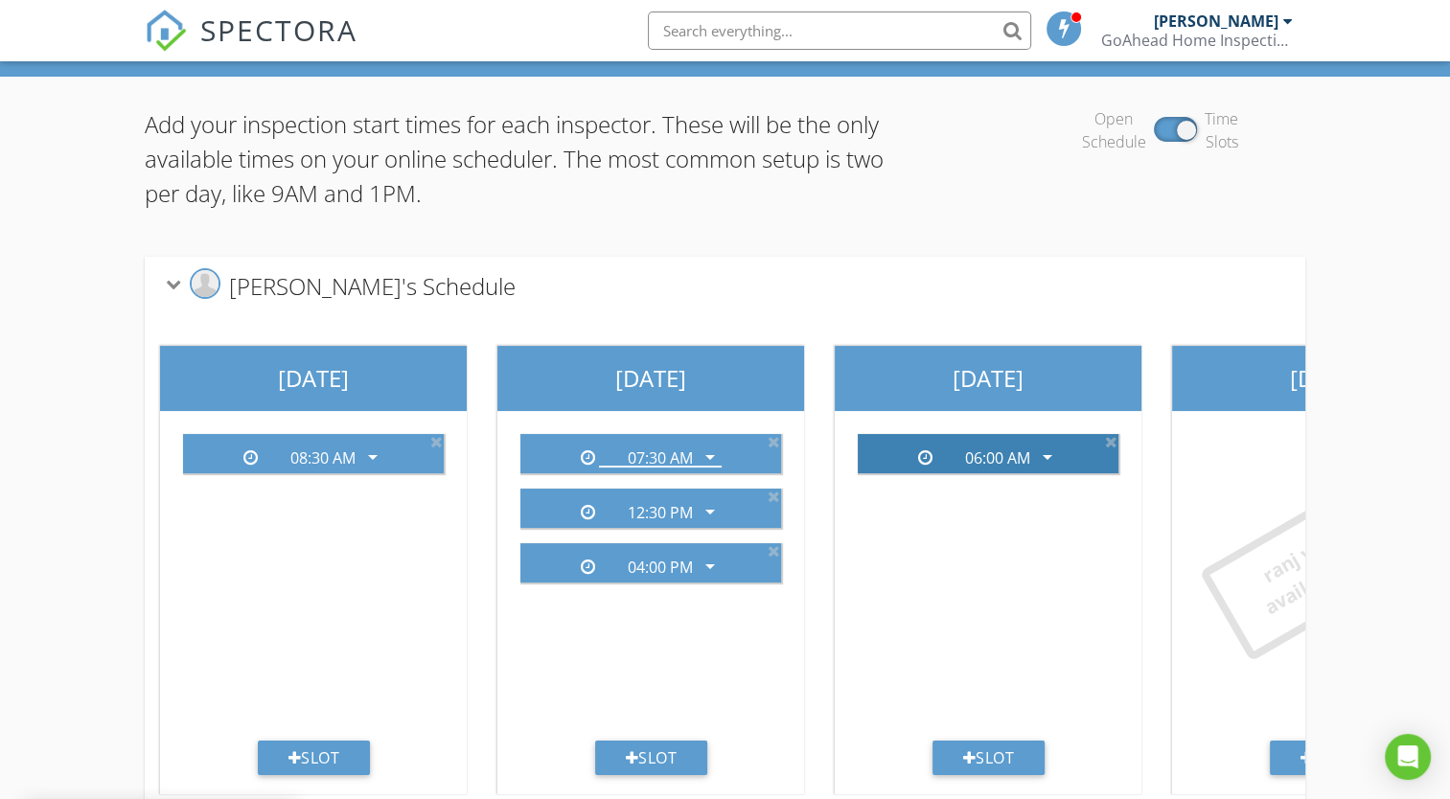
click at [1043, 457] on icon "arrow_drop_down" at bounding box center [1047, 457] width 23 height 23
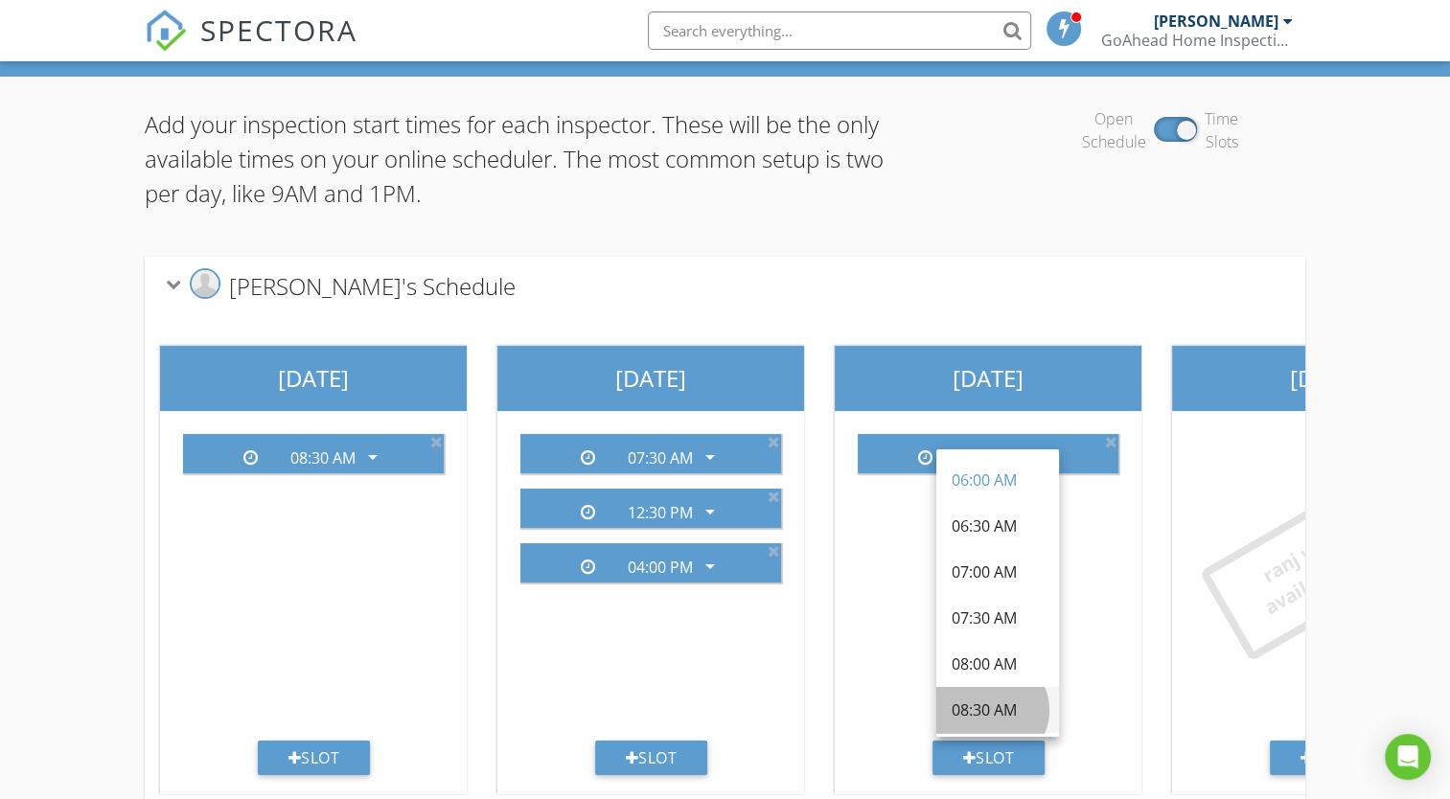
click at [998, 702] on div "08:30 AM" at bounding box center [998, 710] width 92 height 23
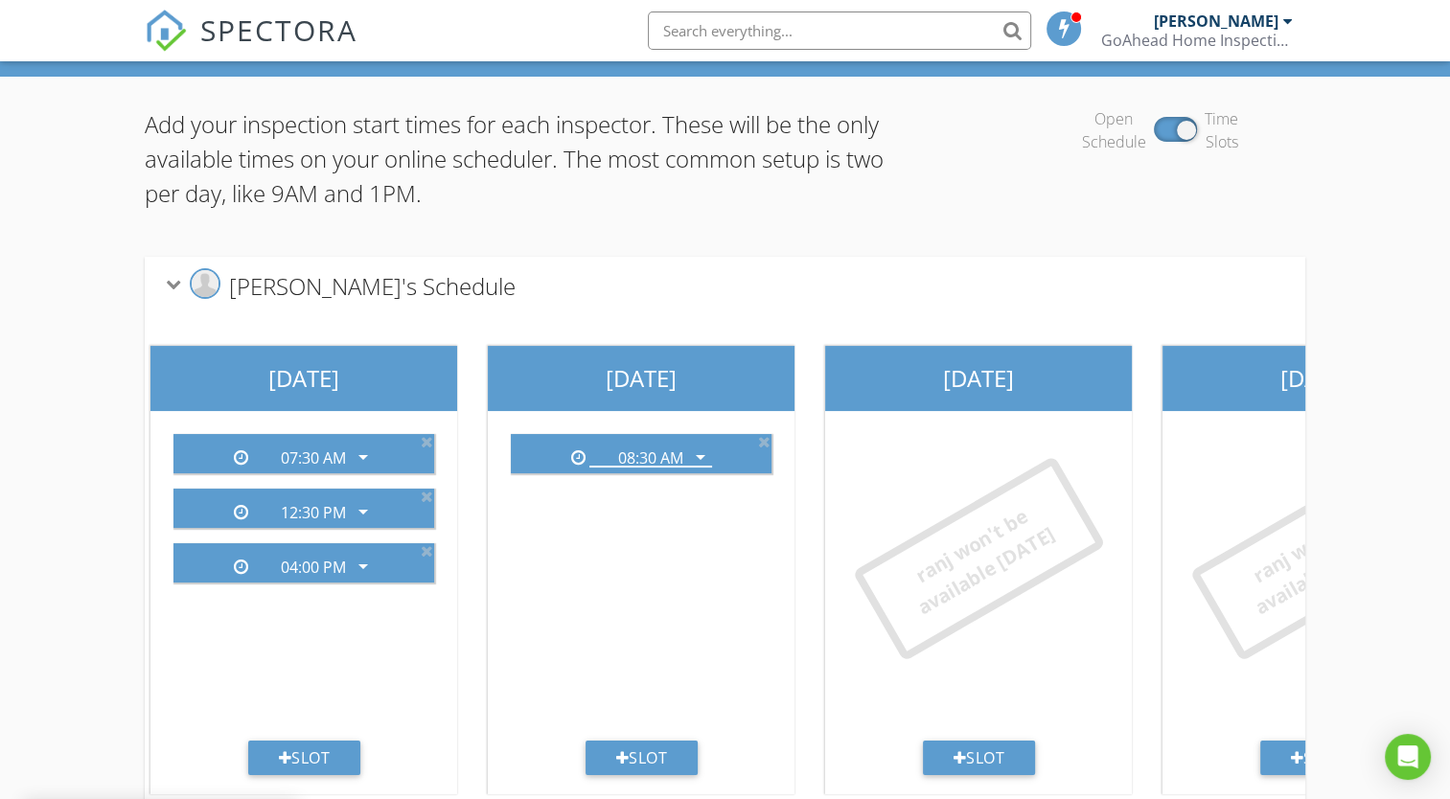
scroll to position [0, 1027]
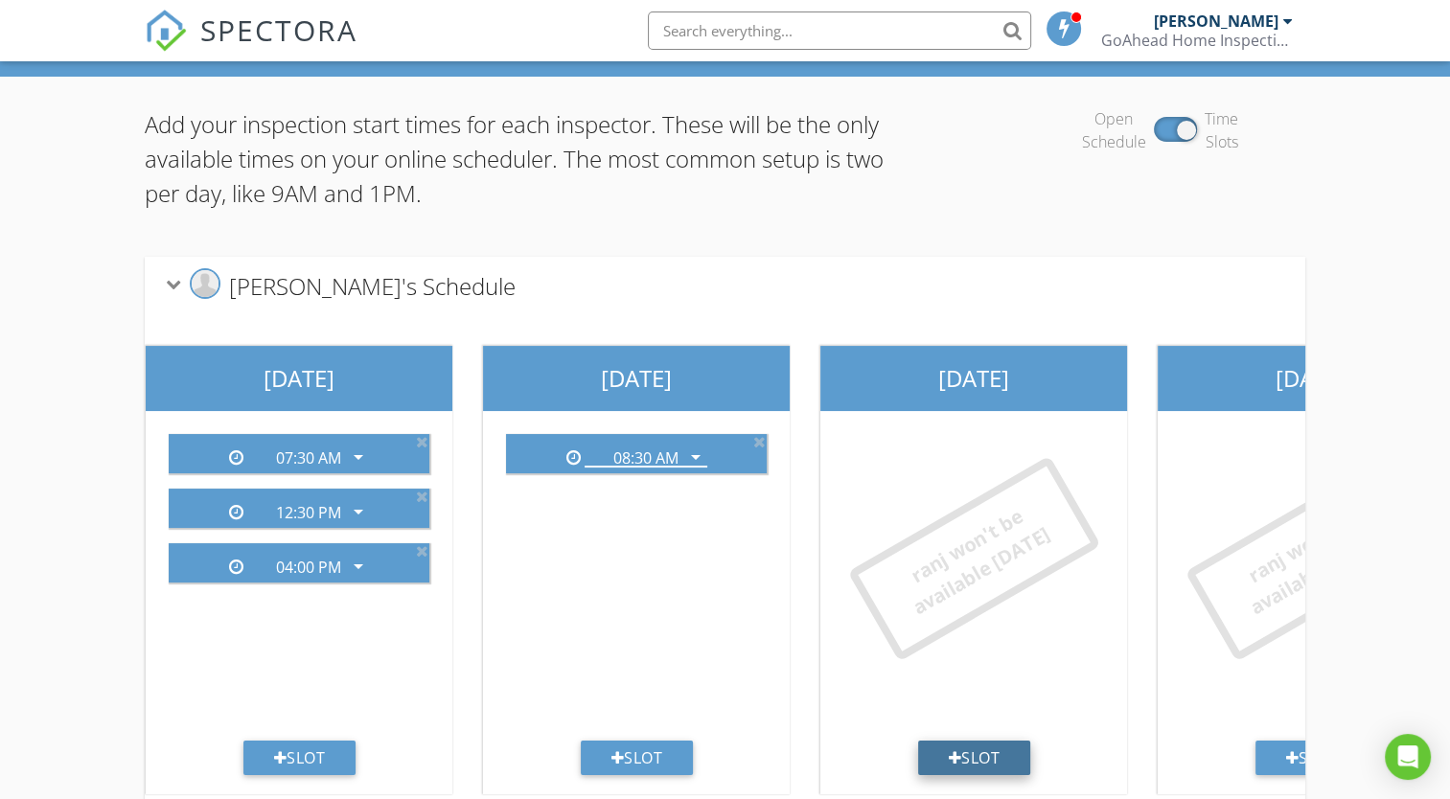
click at [976, 757] on div "Slot" at bounding box center [974, 758] width 113 height 35
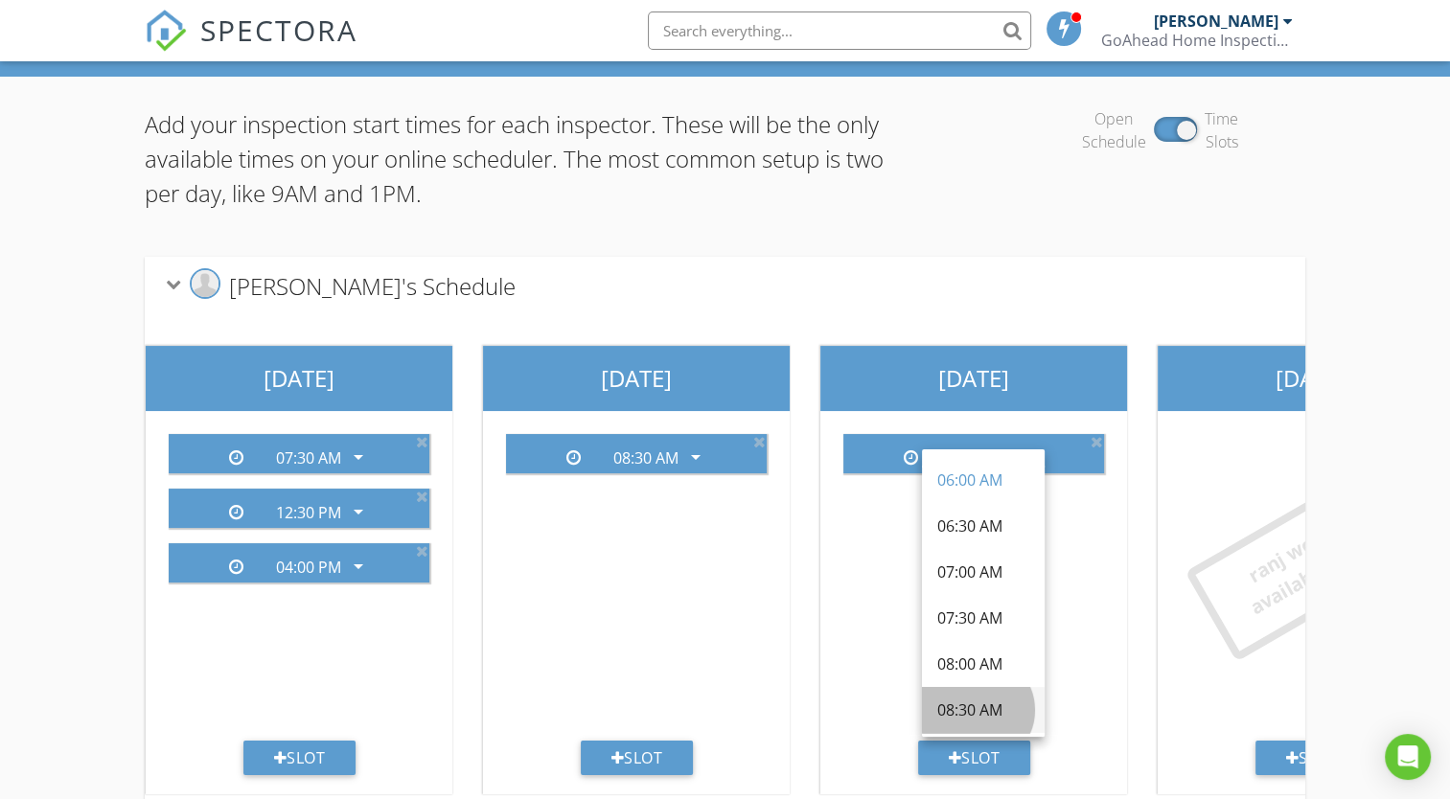
click at [992, 708] on div "08:30 AM" at bounding box center [984, 710] width 92 height 23
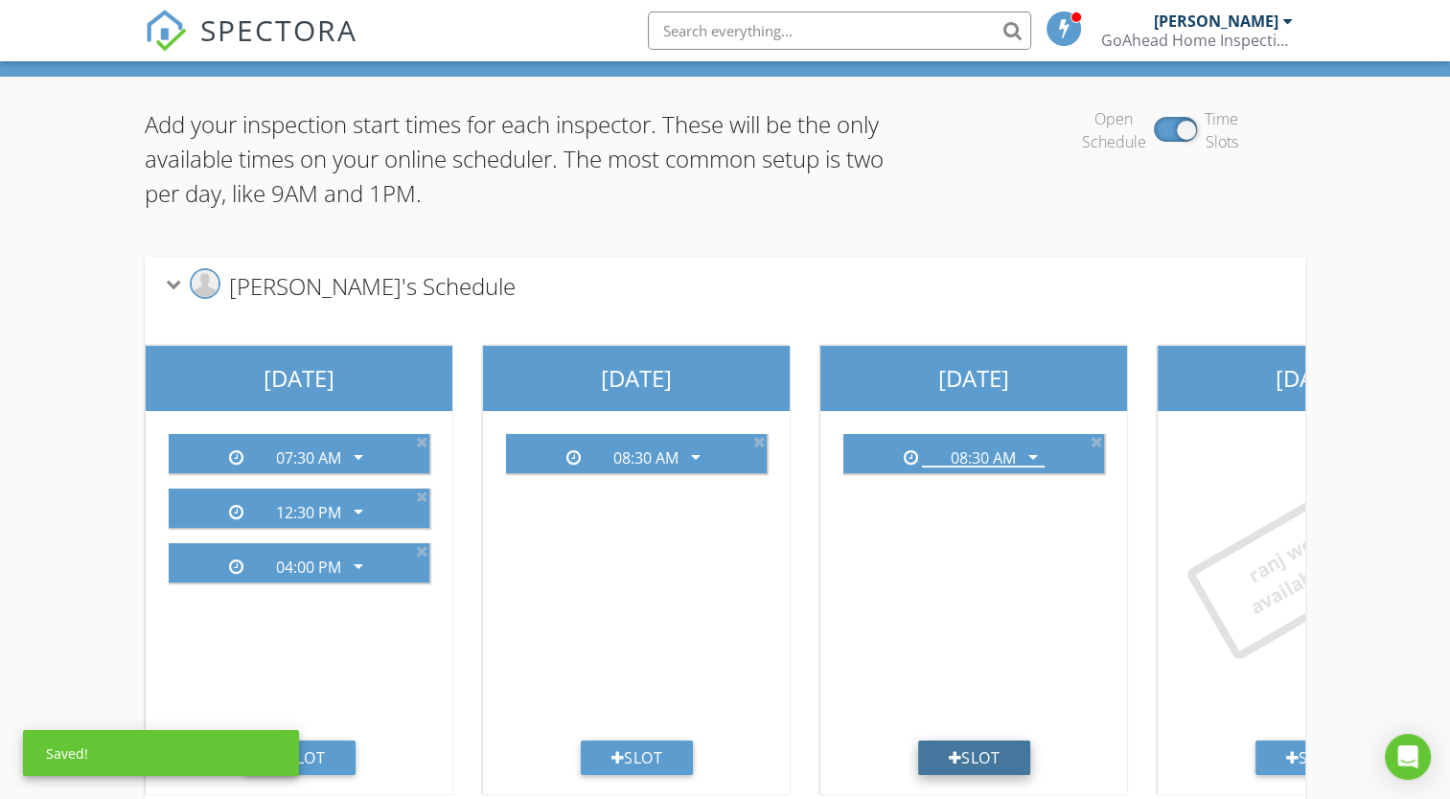
click at [974, 755] on div "Slot" at bounding box center [974, 758] width 113 height 35
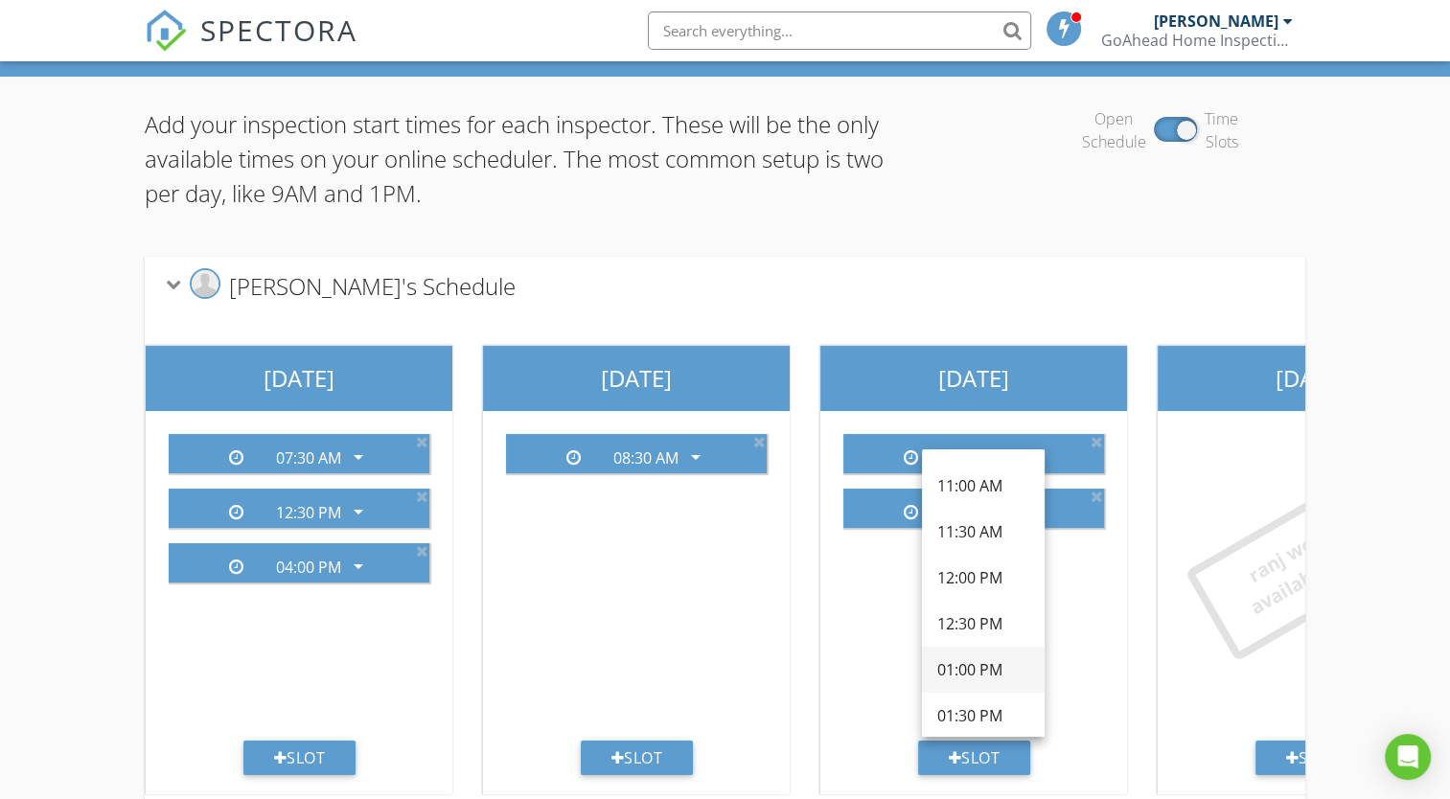
scroll to position [0, 0]
click at [976, 609] on div "07:30 AM" at bounding box center [984, 618] width 92 height 23
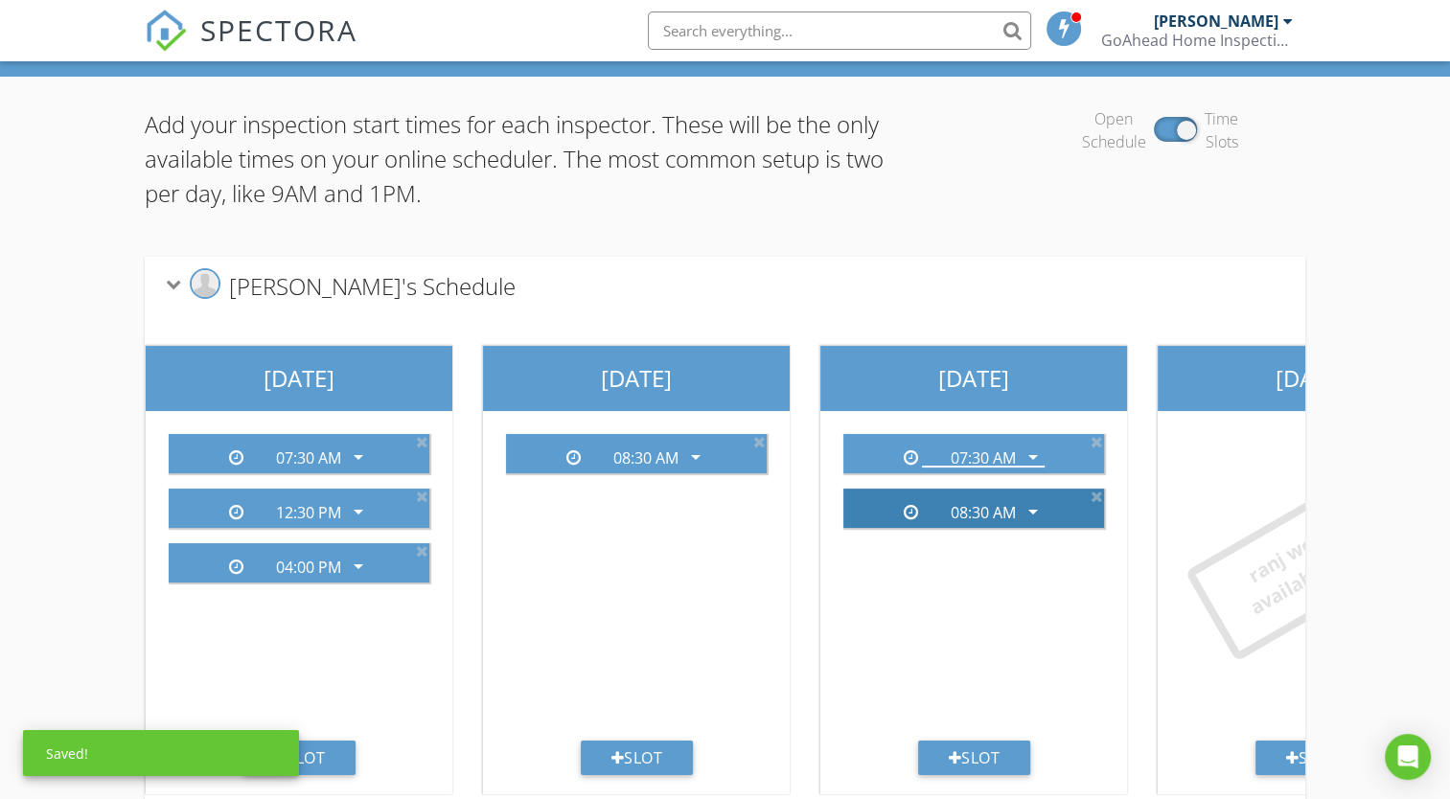
click at [1030, 510] on icon "arrow_drop_down" at bounding box center [1033, 511] width 23 height 23
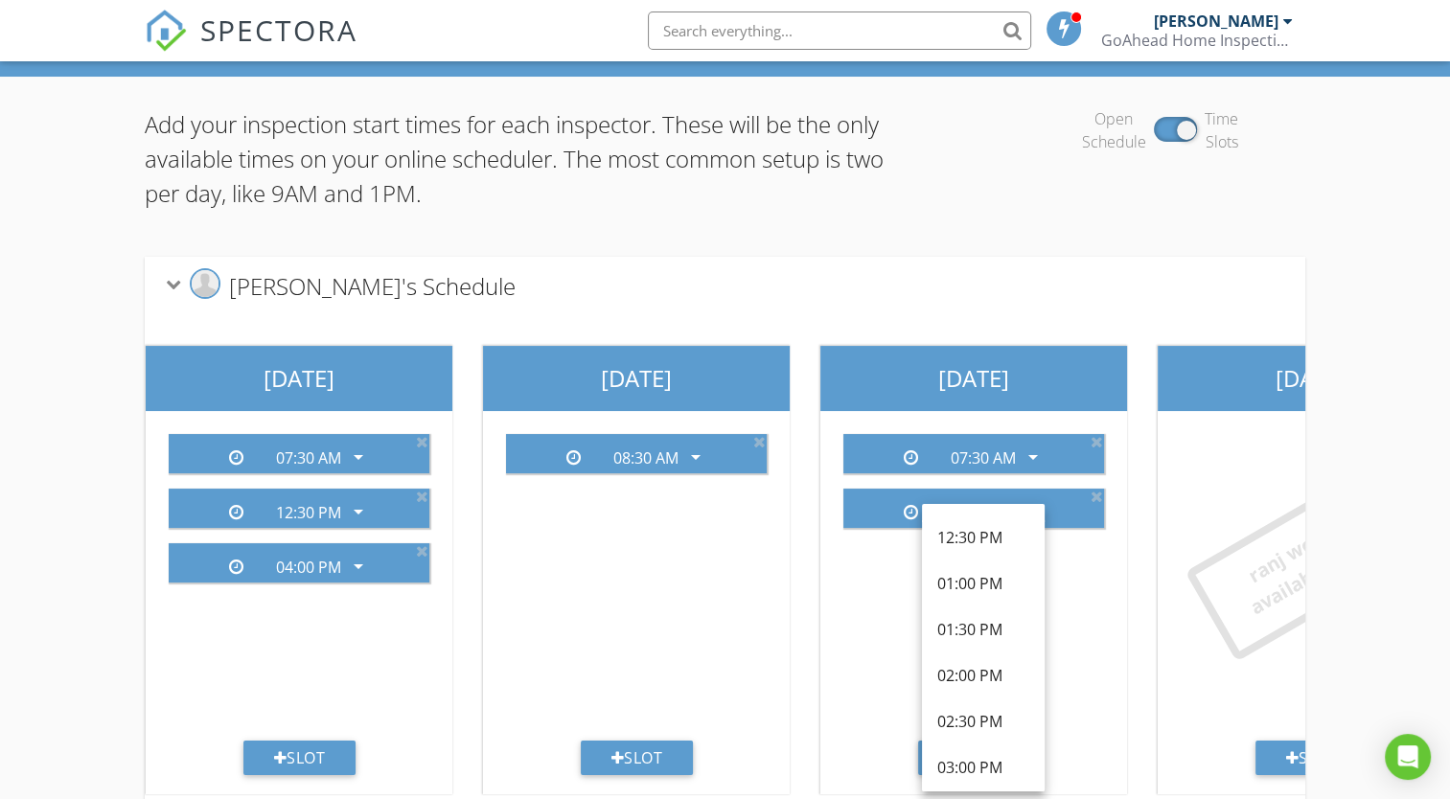
scroll to position [556, 0]
click at [974, 530] on div "12:30 PM" at bounding box center [984, 531] width 92 height 23
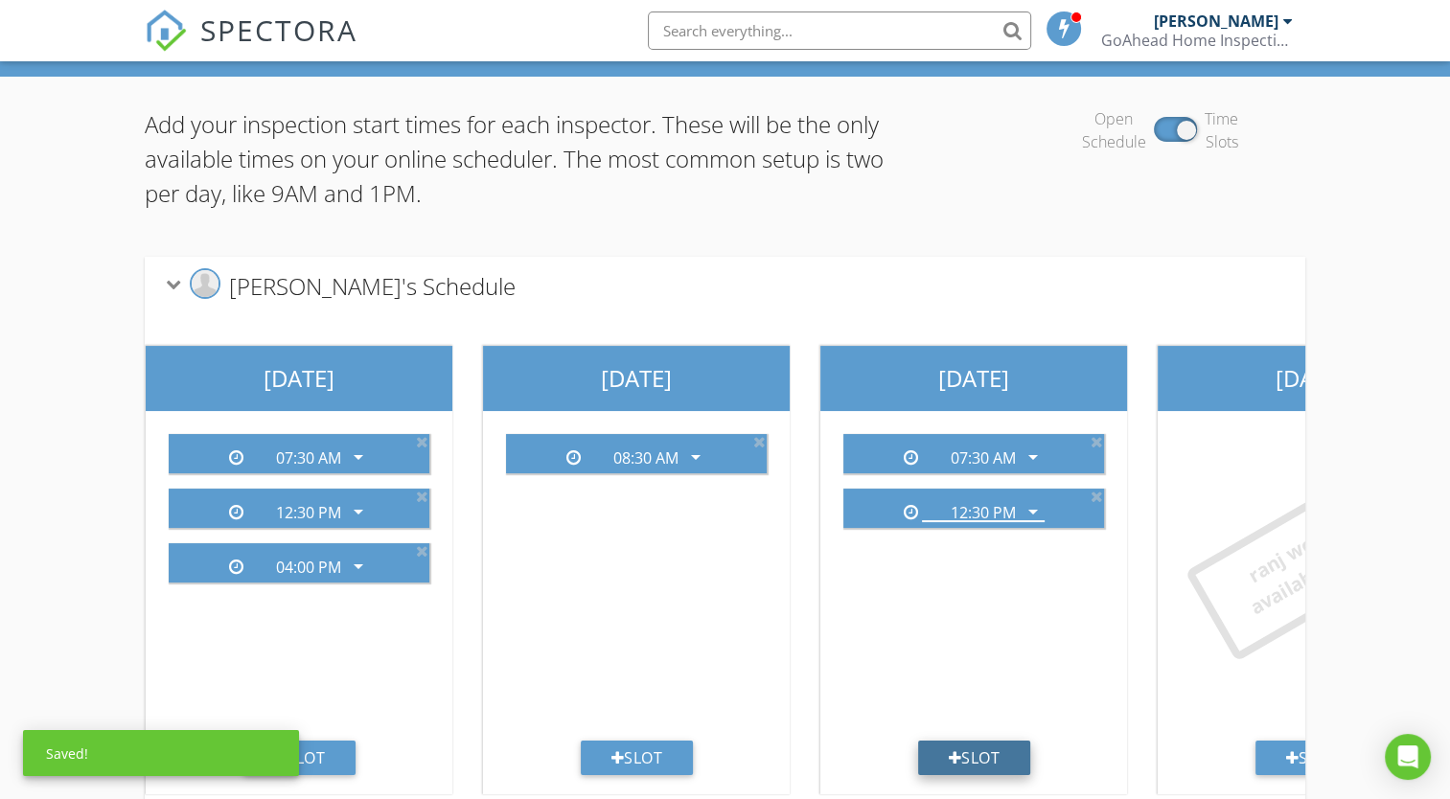
click at [1000, 755] on div "Slot" at bounding box center [974, 758] width 113 height 35
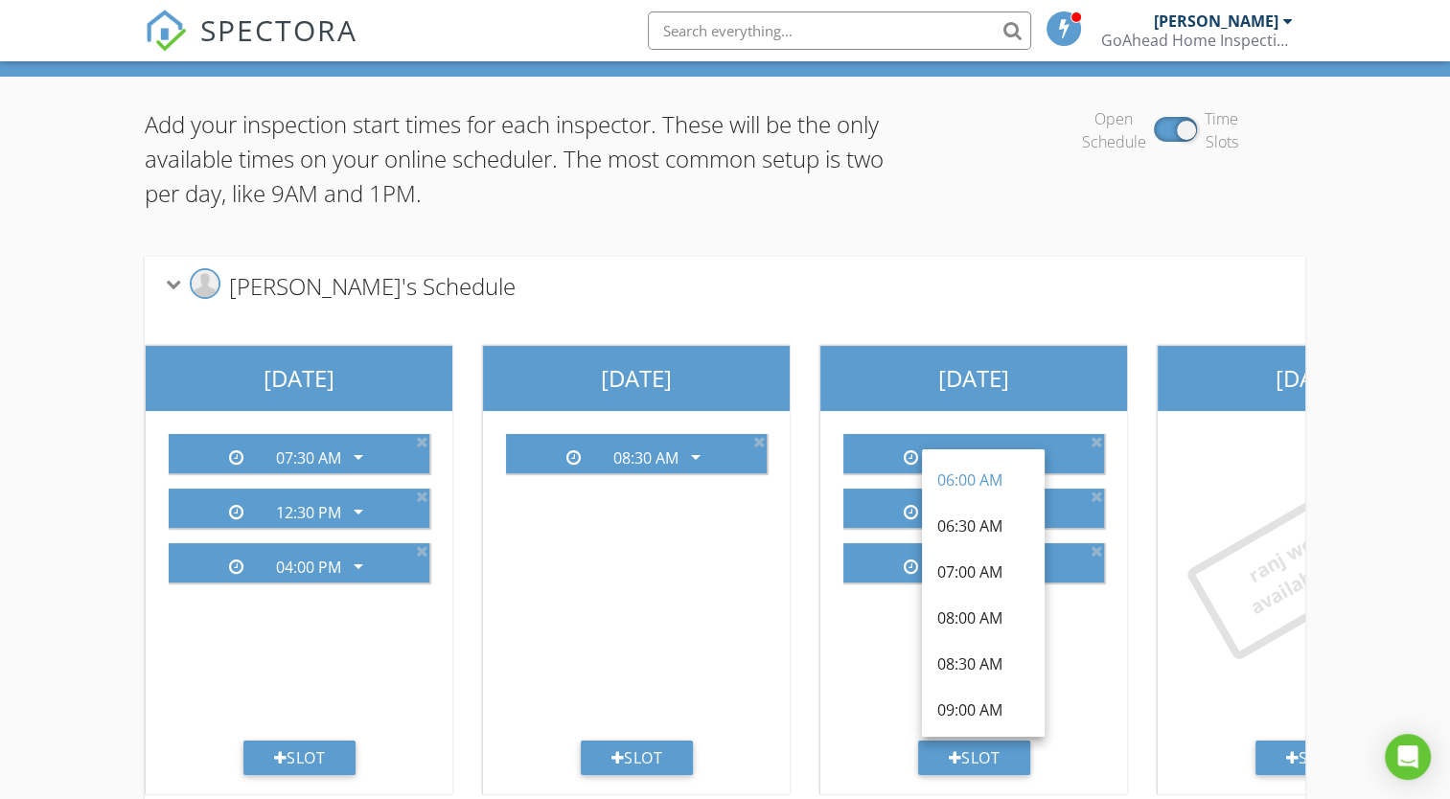
click at [1088, 654] on div "06:00 AM arrow_drop_down 07:30 AM arrow_drop_down 12:30 PM arrow_drop_down" at bounding box center [973, 580] width 291 height 322
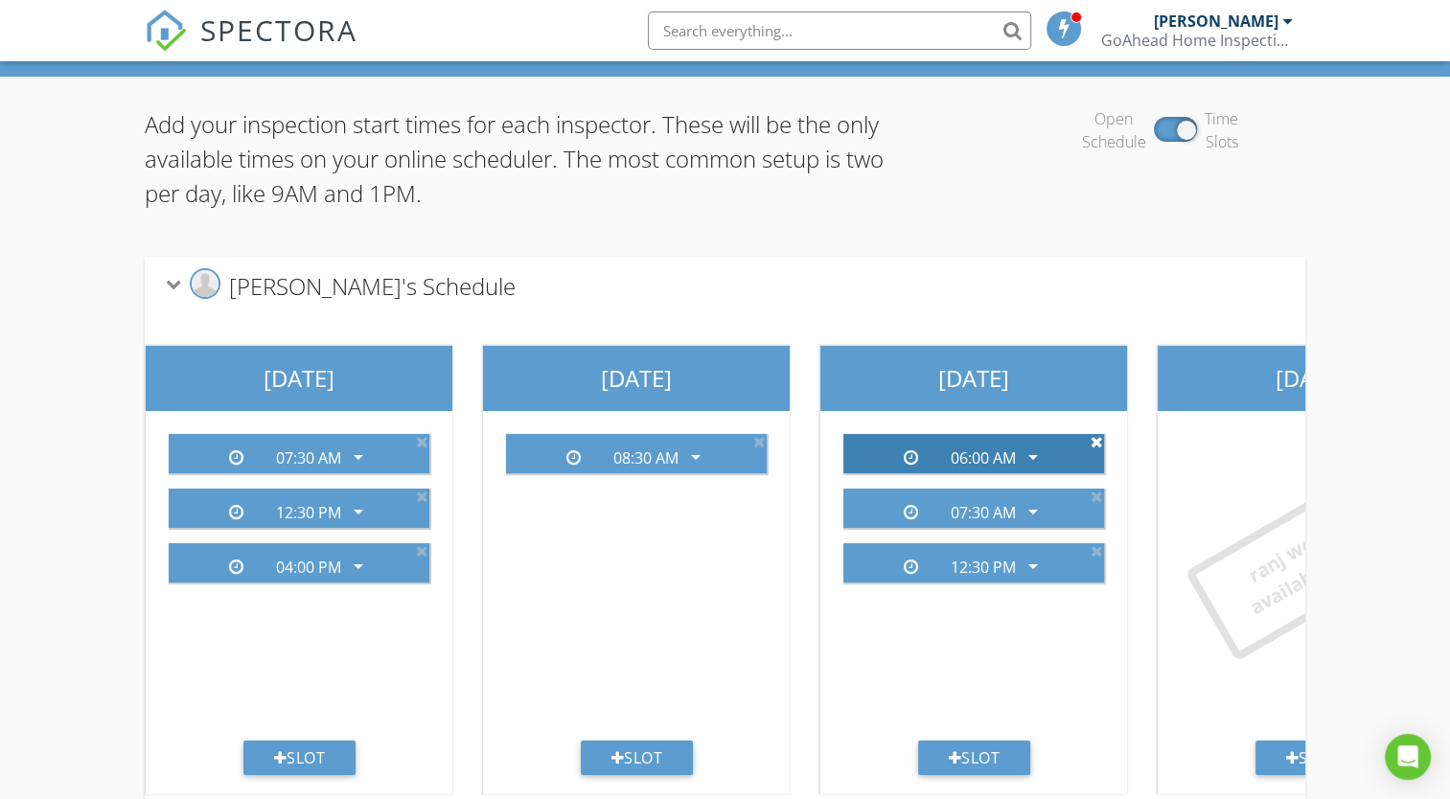
click at [1099, 443] on icon at bounding box center [1097, 441] width 12 height 15
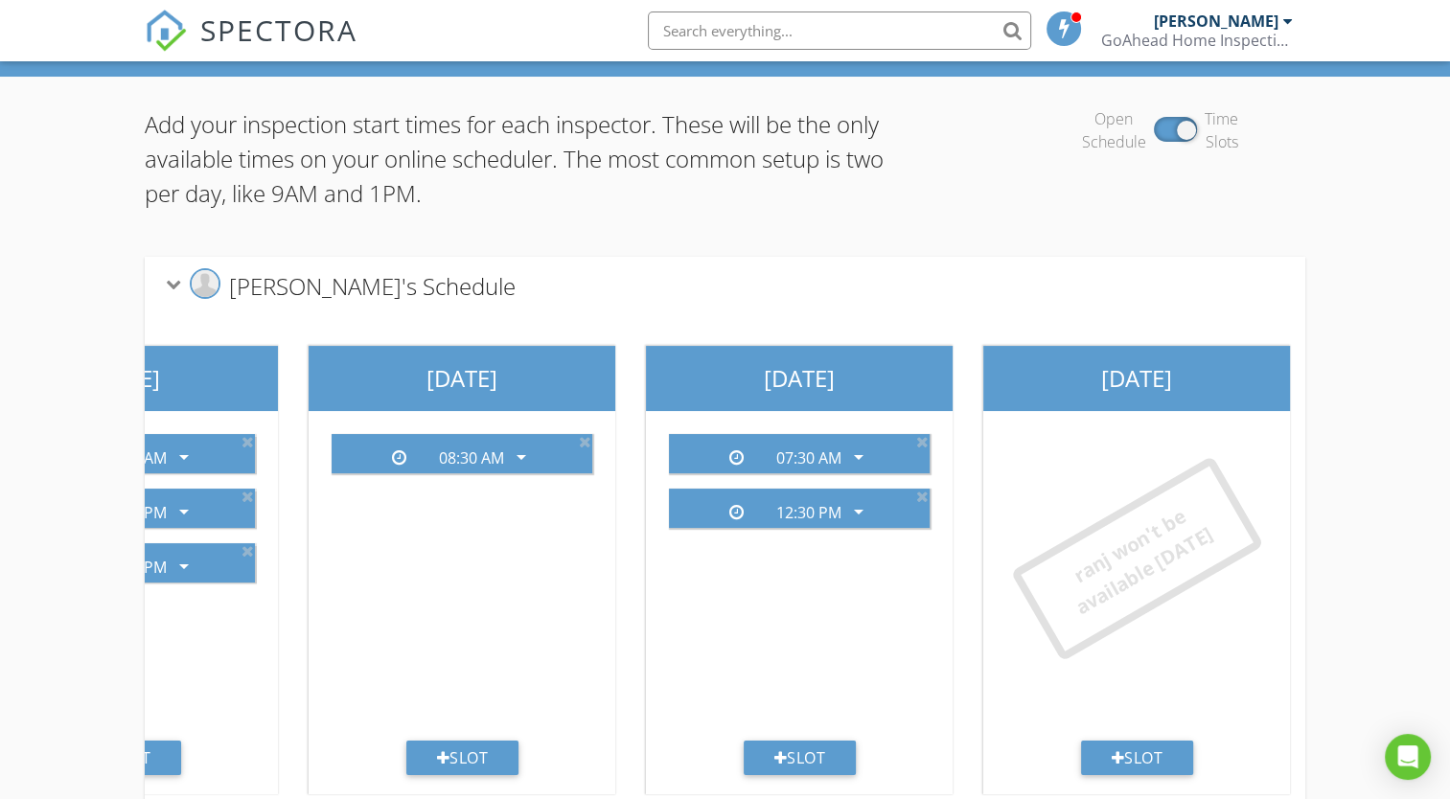
scroll to position [170, 0]
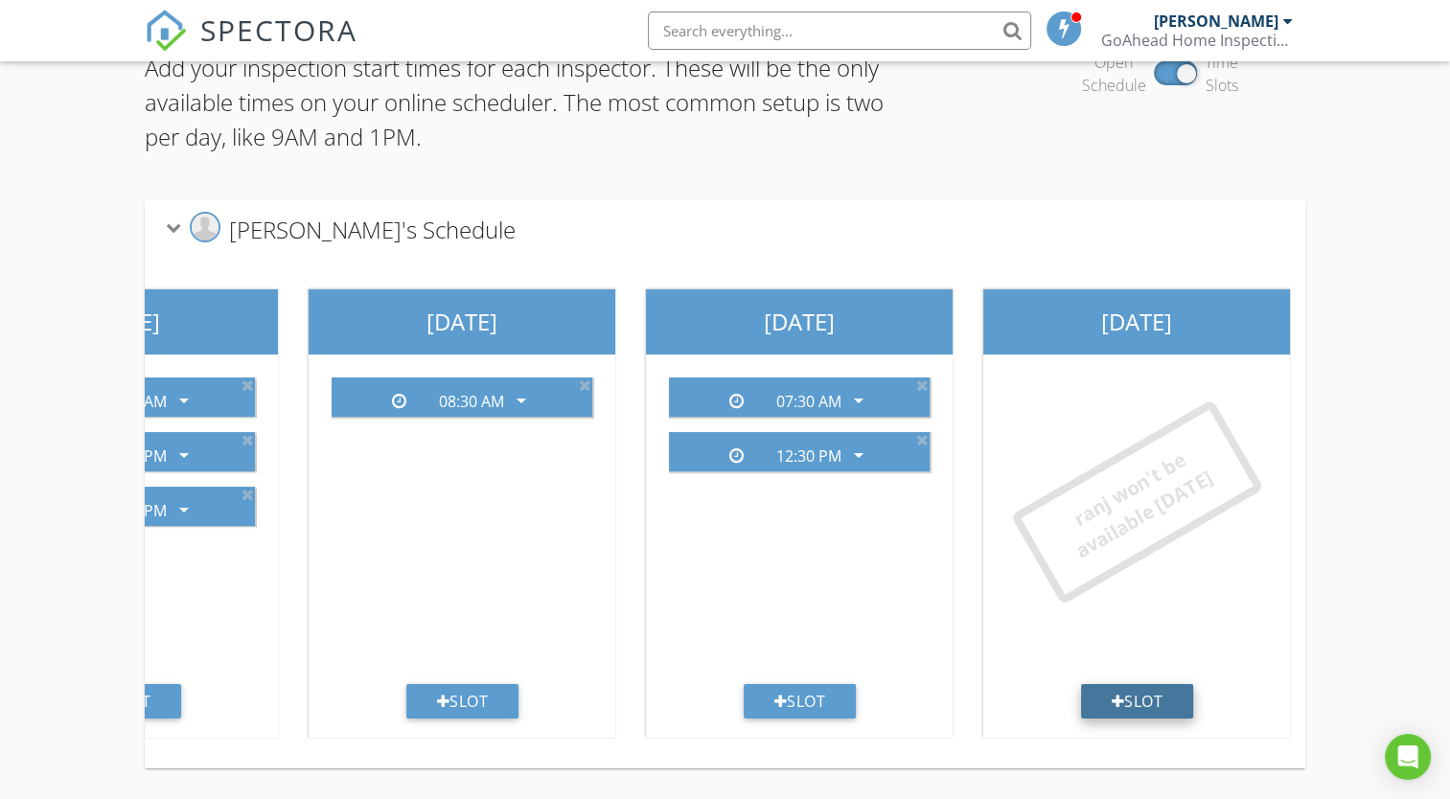
click at [1143, 698] on div "Slot" at bounding box center [1137, 701] width 113 height 35
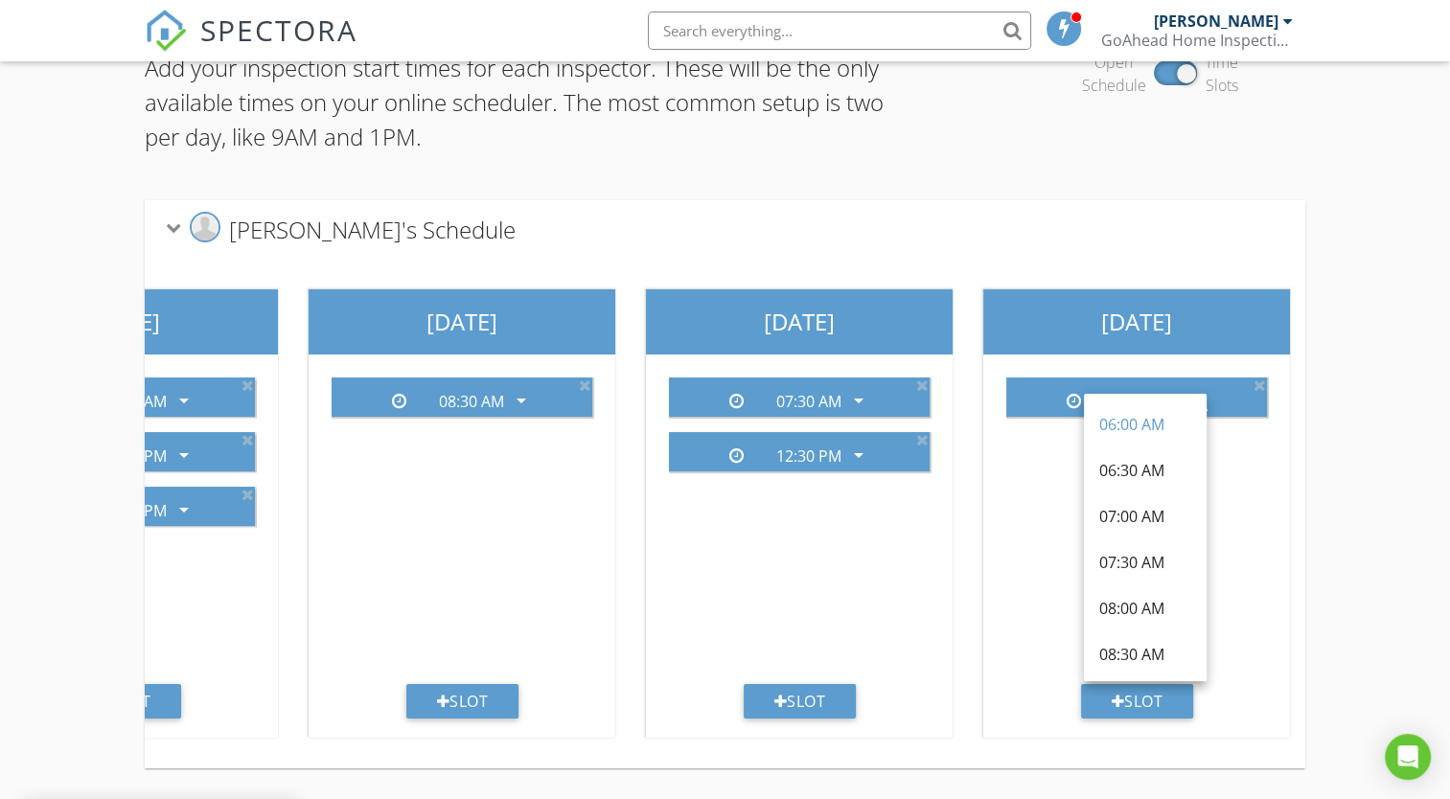
click at [1359, 615] on div "Add your inspection start times for each inspector. These will be the only avai…" at bounding box center [725, 409] width 1450 height 779
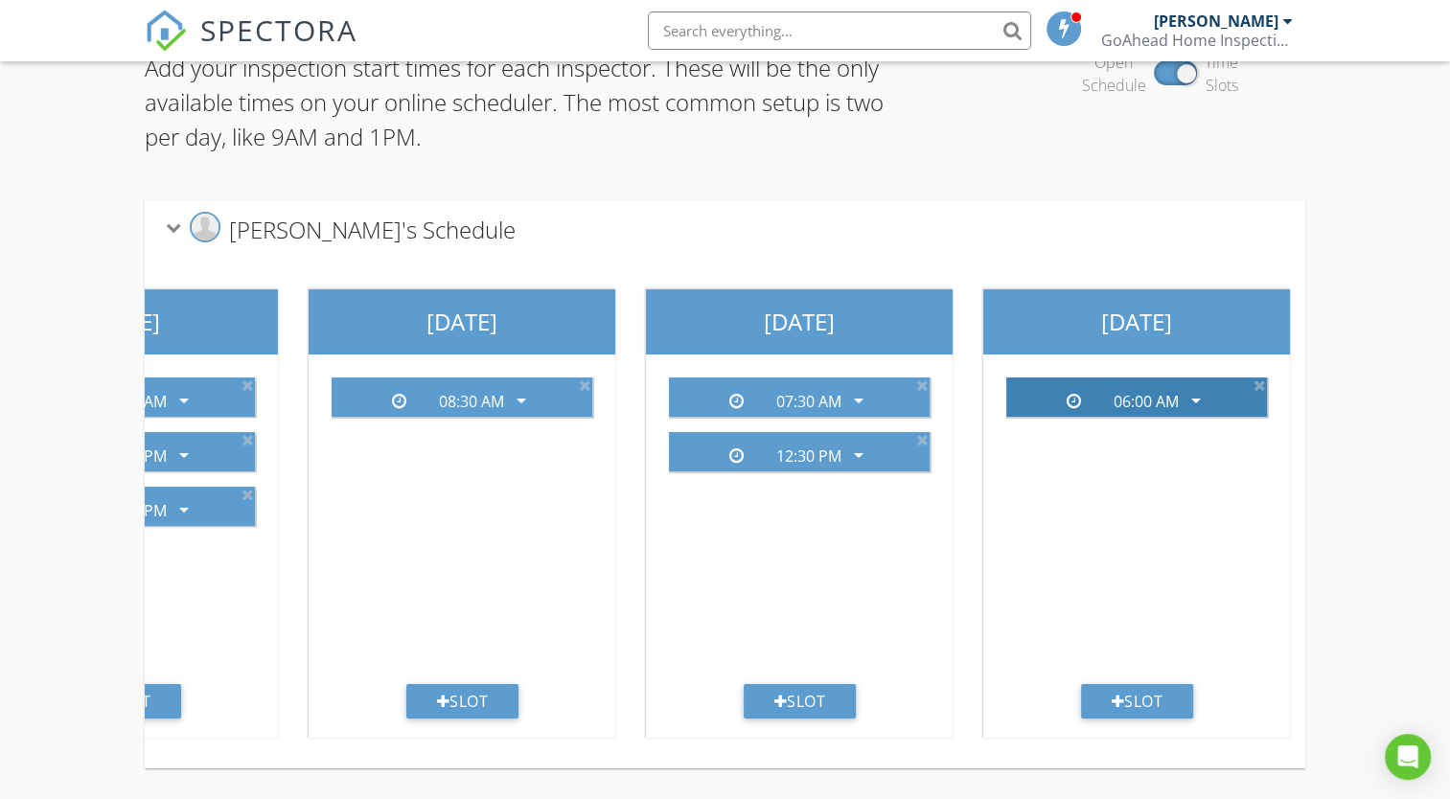
click at [1266, 378] on div "06:00 AM arrow_drop_down" at bounding box center [1137, 397] width 261 height 39
click at [1262, 378] on icon at bounding box center [1260, 385] width 12 height 15
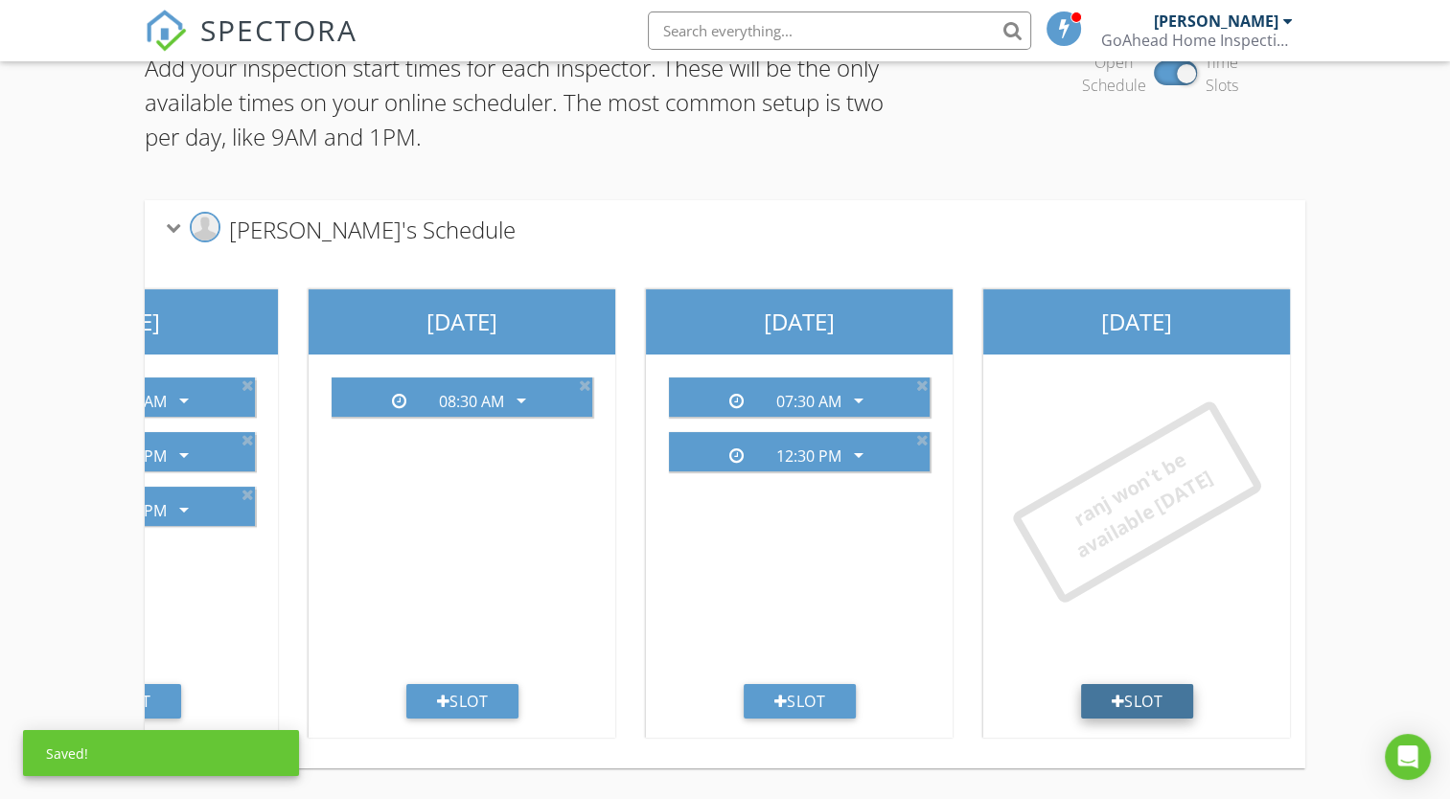
click at [1143, 689] on div "Slot" at bounding box center [1137, 701] width 113 height 35
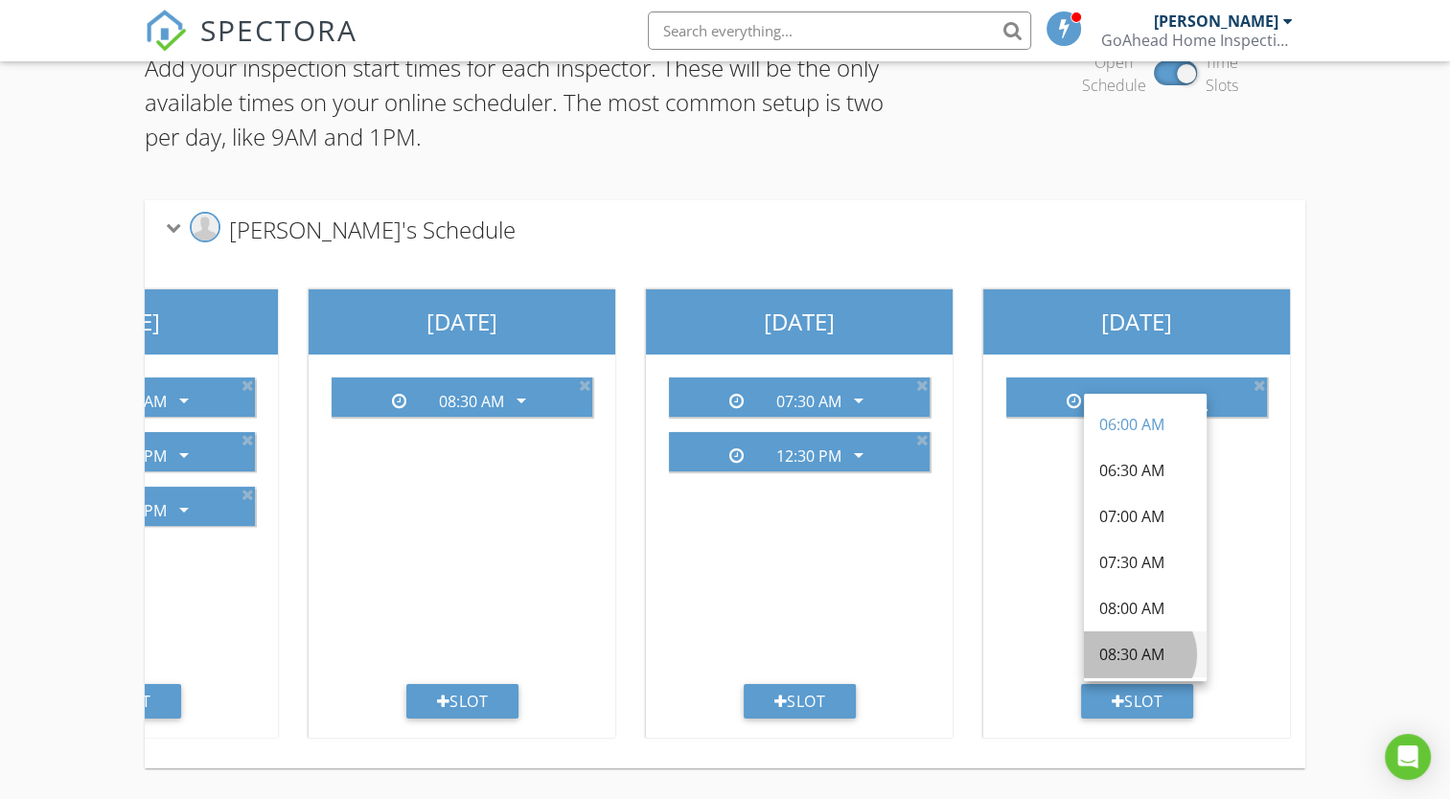
click at [1145, 643] on div "08:30 AM" at bounding box center [1146, 654] width 92 height 23
